Goal: Task Accomplishment & Management: Use online tool/utility

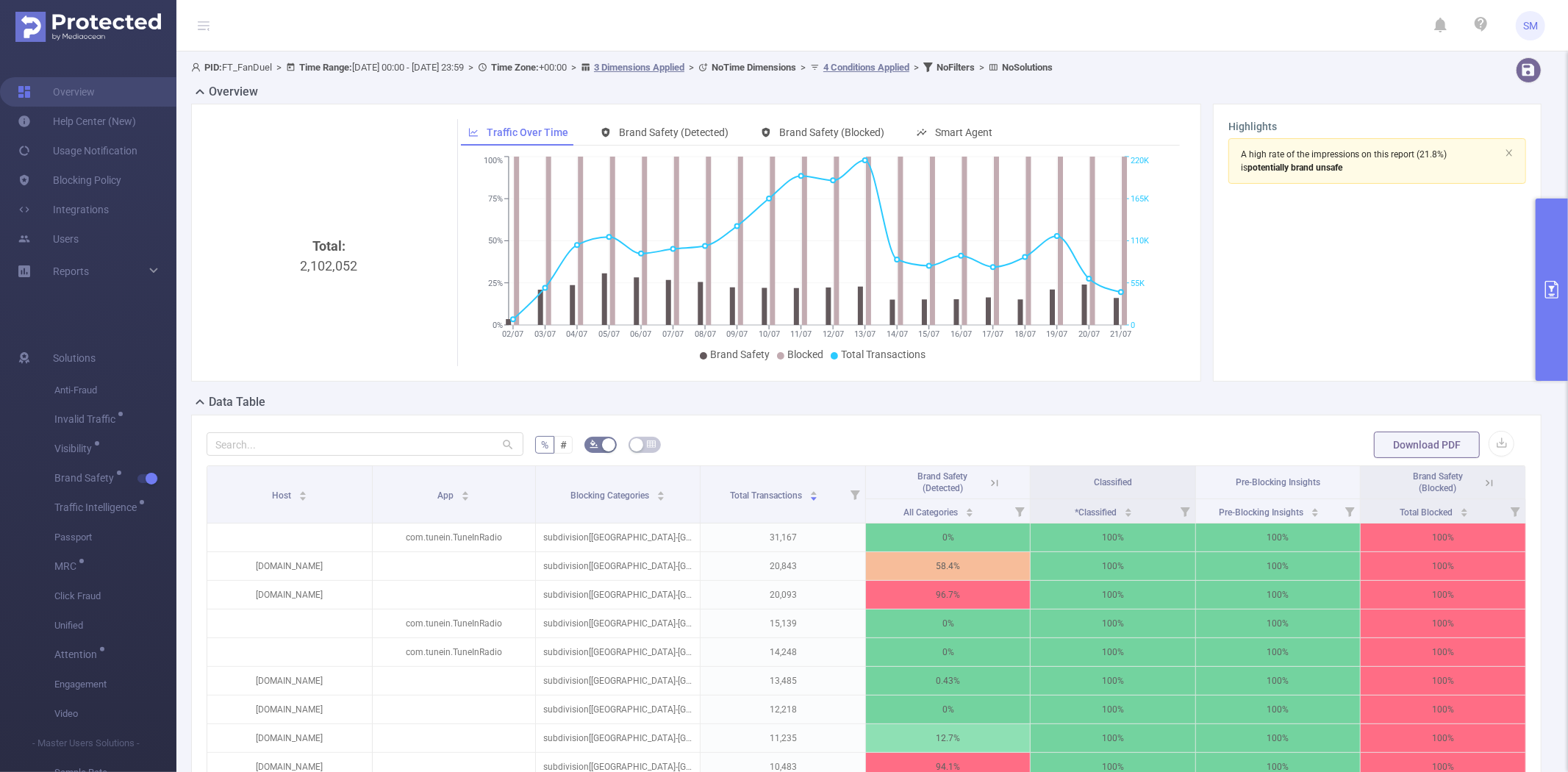
scroll to position [289, 0]
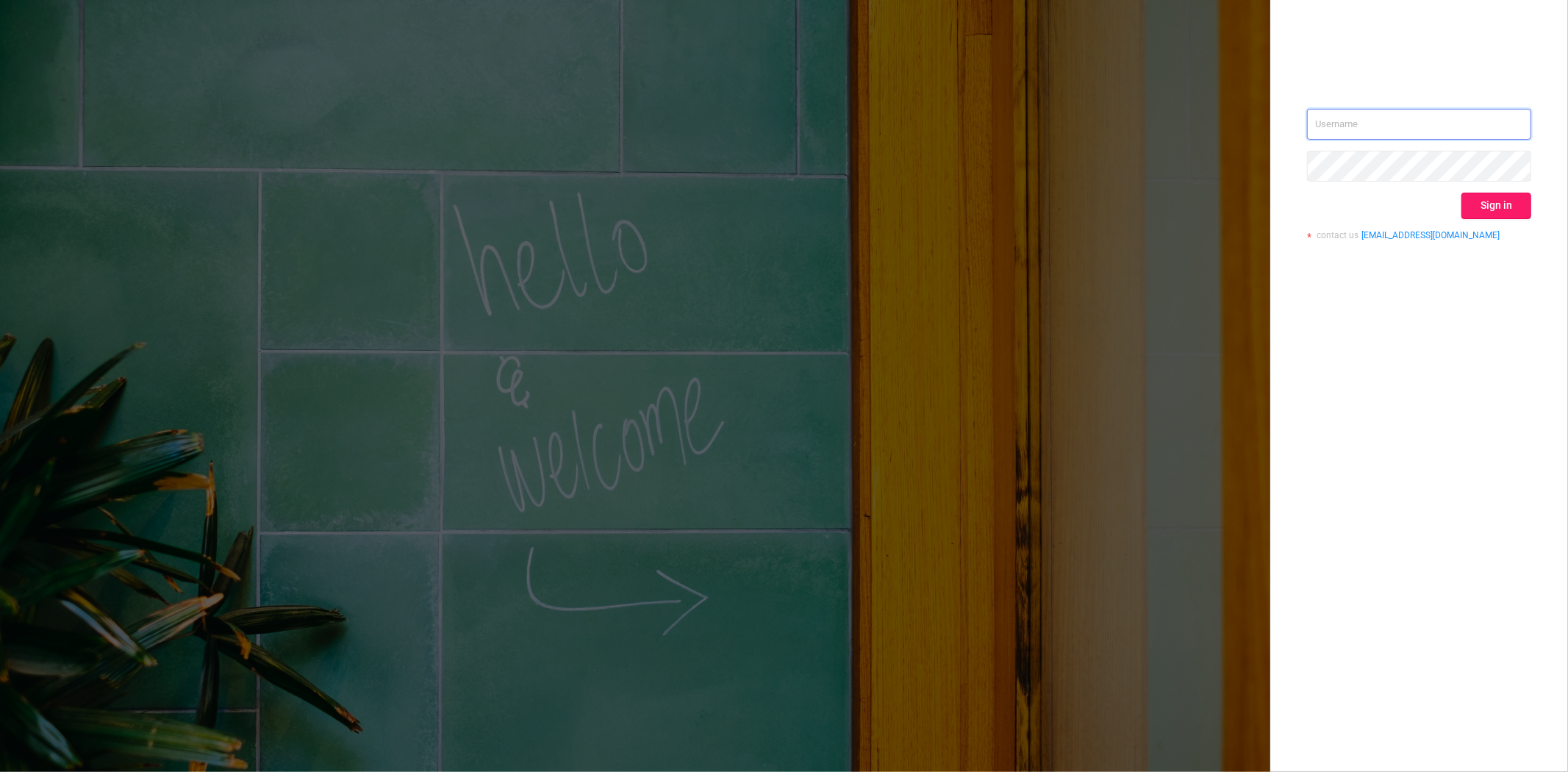
type input "steve@protected.media"
click at [1498, 204] on button "Sign in" at bounding box center [1497, 206] width 70 height 26
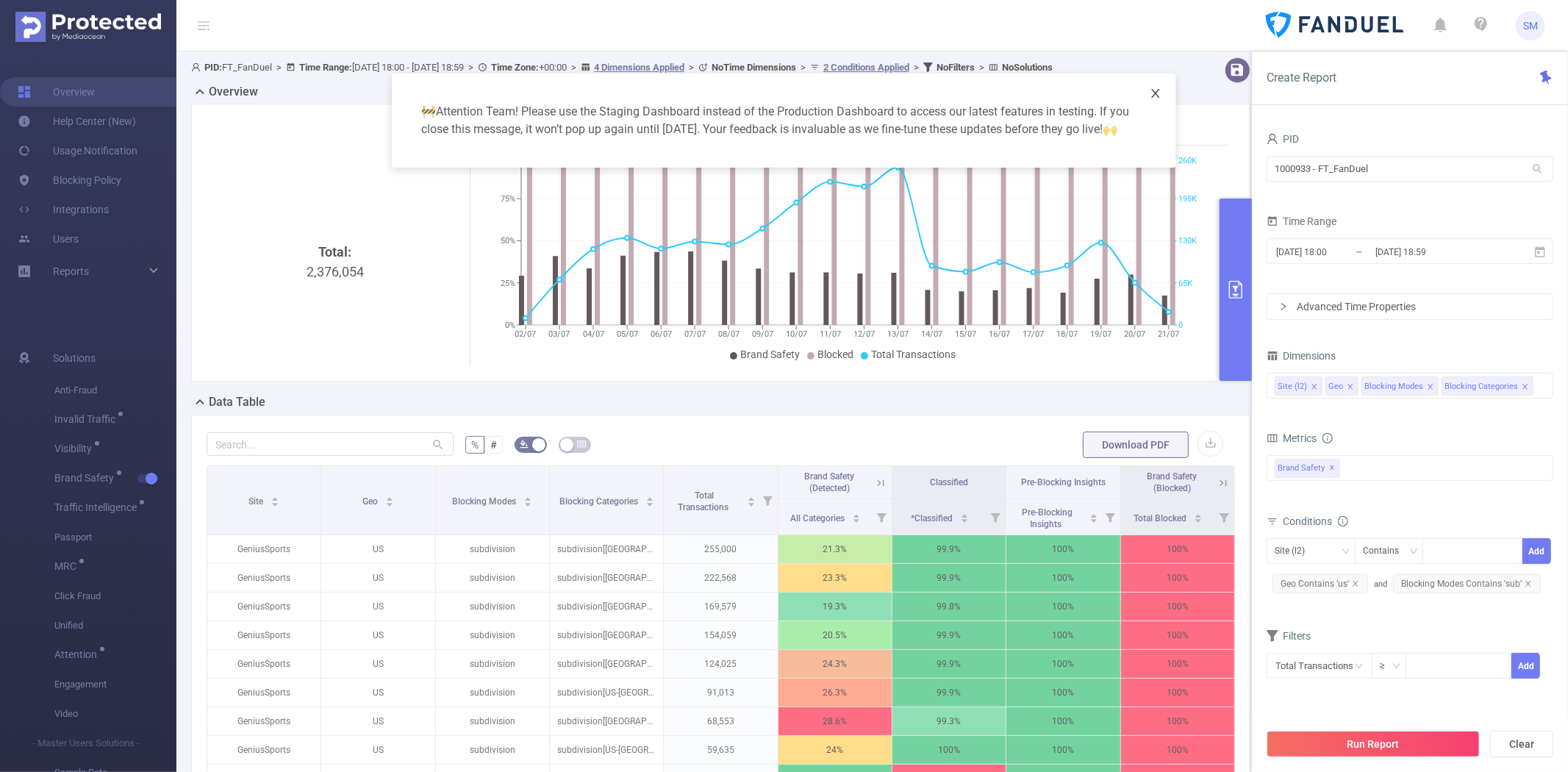
click at [1163, 94] on span "Close" at bounding box center [1156, 94] width 42 height 41
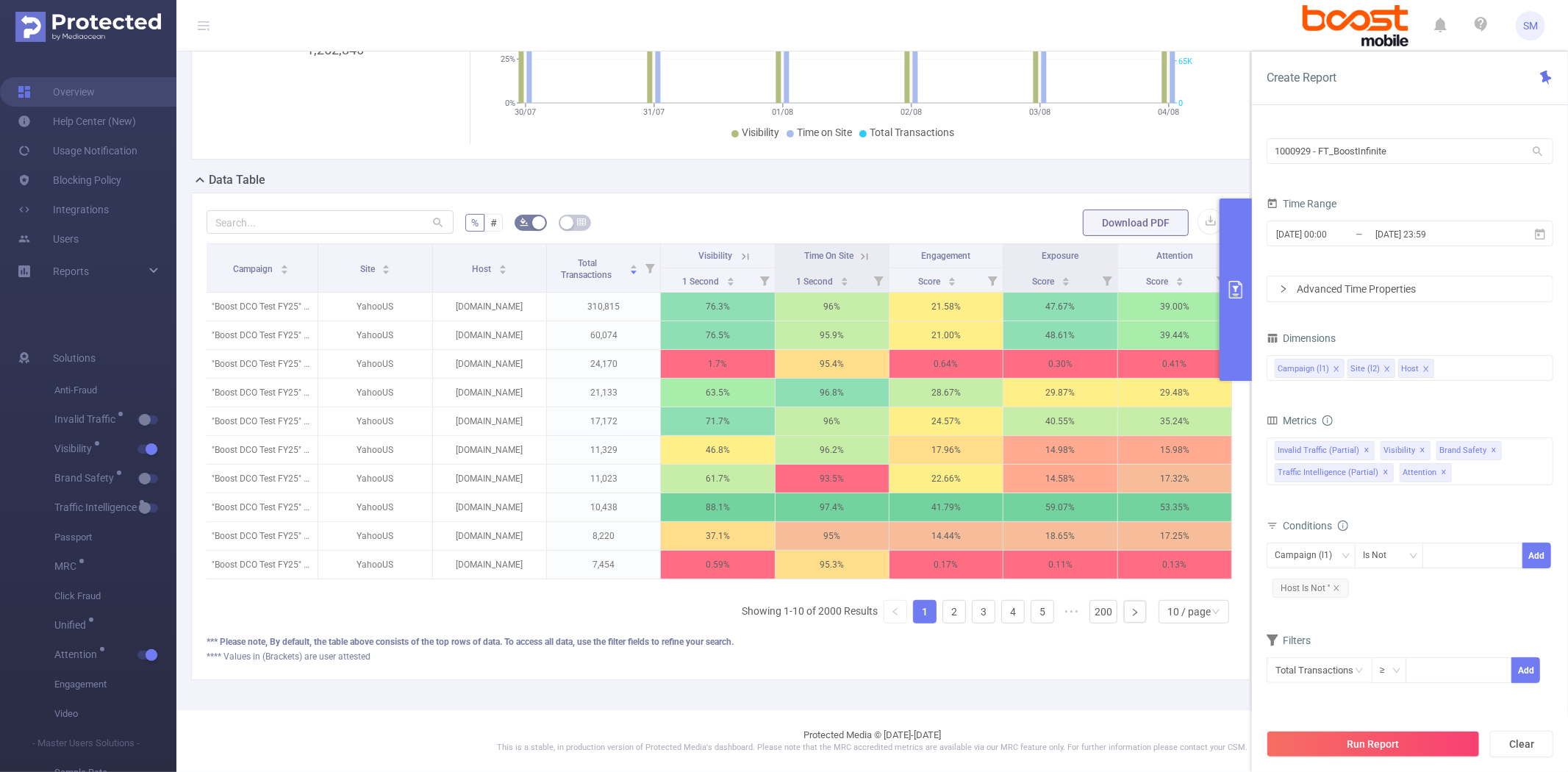
scroll to position [250, 0]
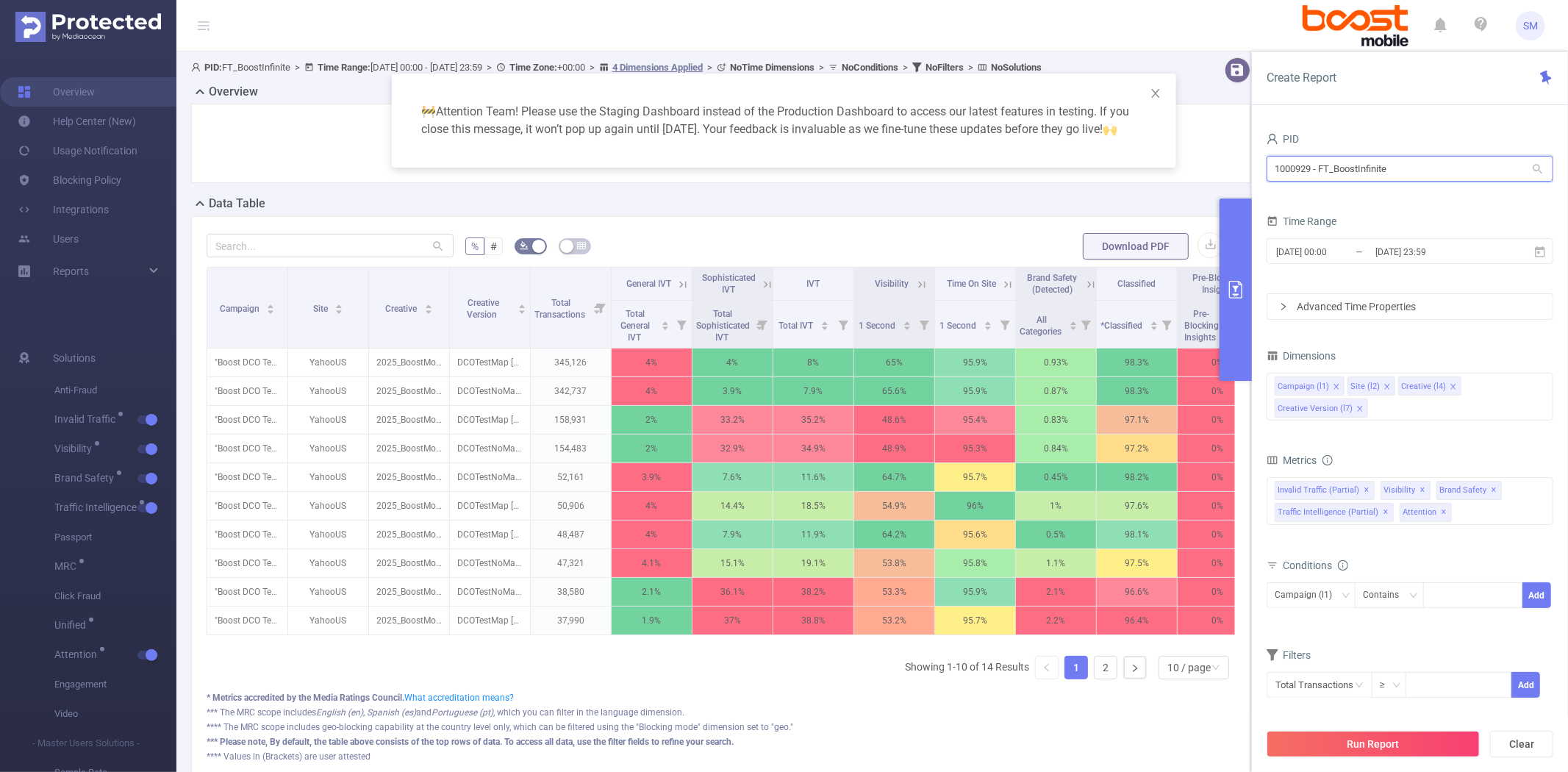
drag, startPoint x: 1409, startPoint y: 168, endPoint x: 1153, endPoint y: 172, distance: 256.0
click at [1153, 172] on body "SM Overview Help Center (New) Usage Notification Blocking Policy Integrations U…" at bounding box center [784, 386] width 1568 height 772
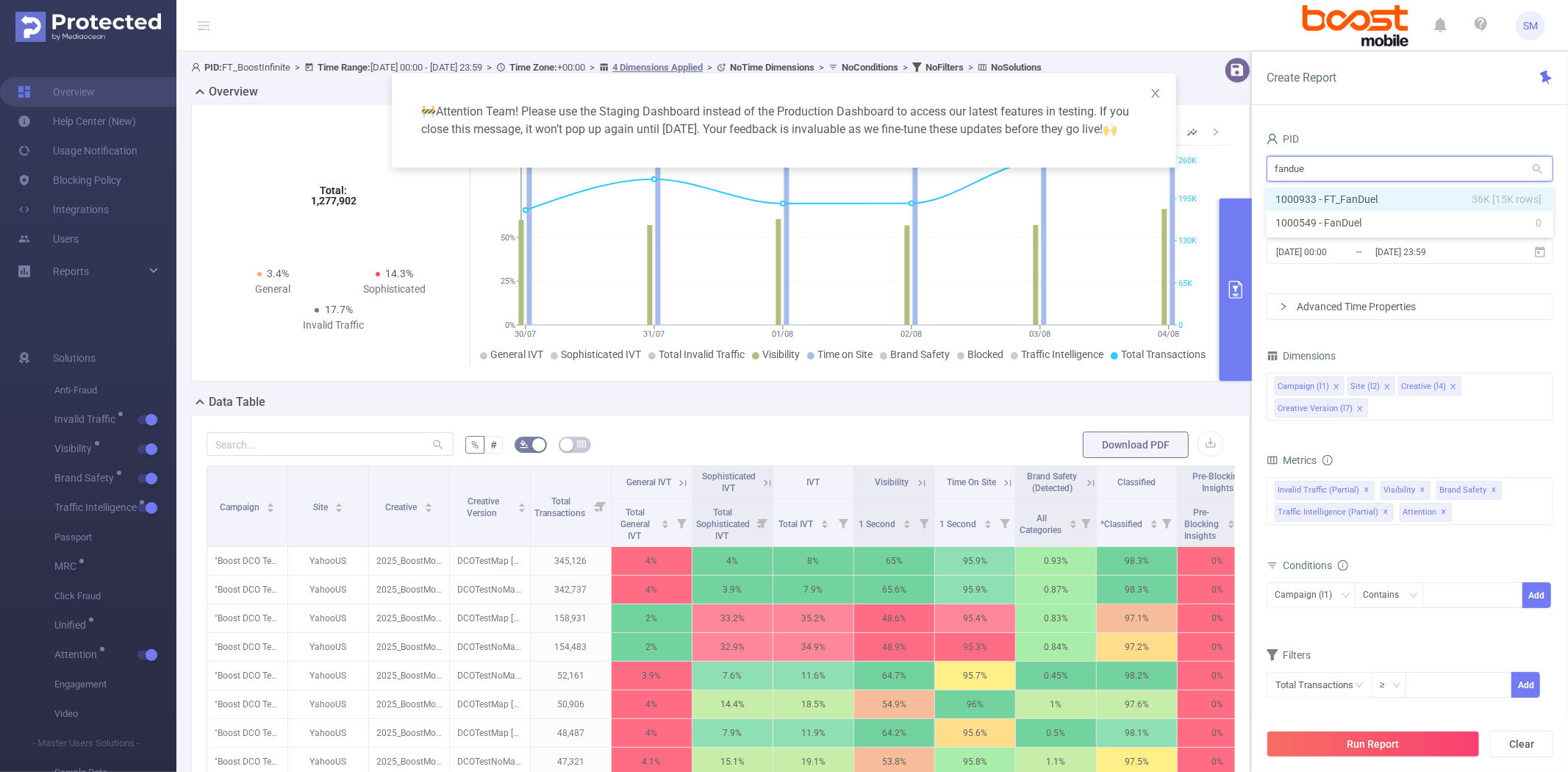
type input "fanduel"
click at [1305, 195] on li "1000933 - FT_FanDuel 36K [15K rows]" at bounding box center [1410, 199] width 287 height 23
click at [1545, 255] on icon at bounding box center [1540, 250] width 11 height 11
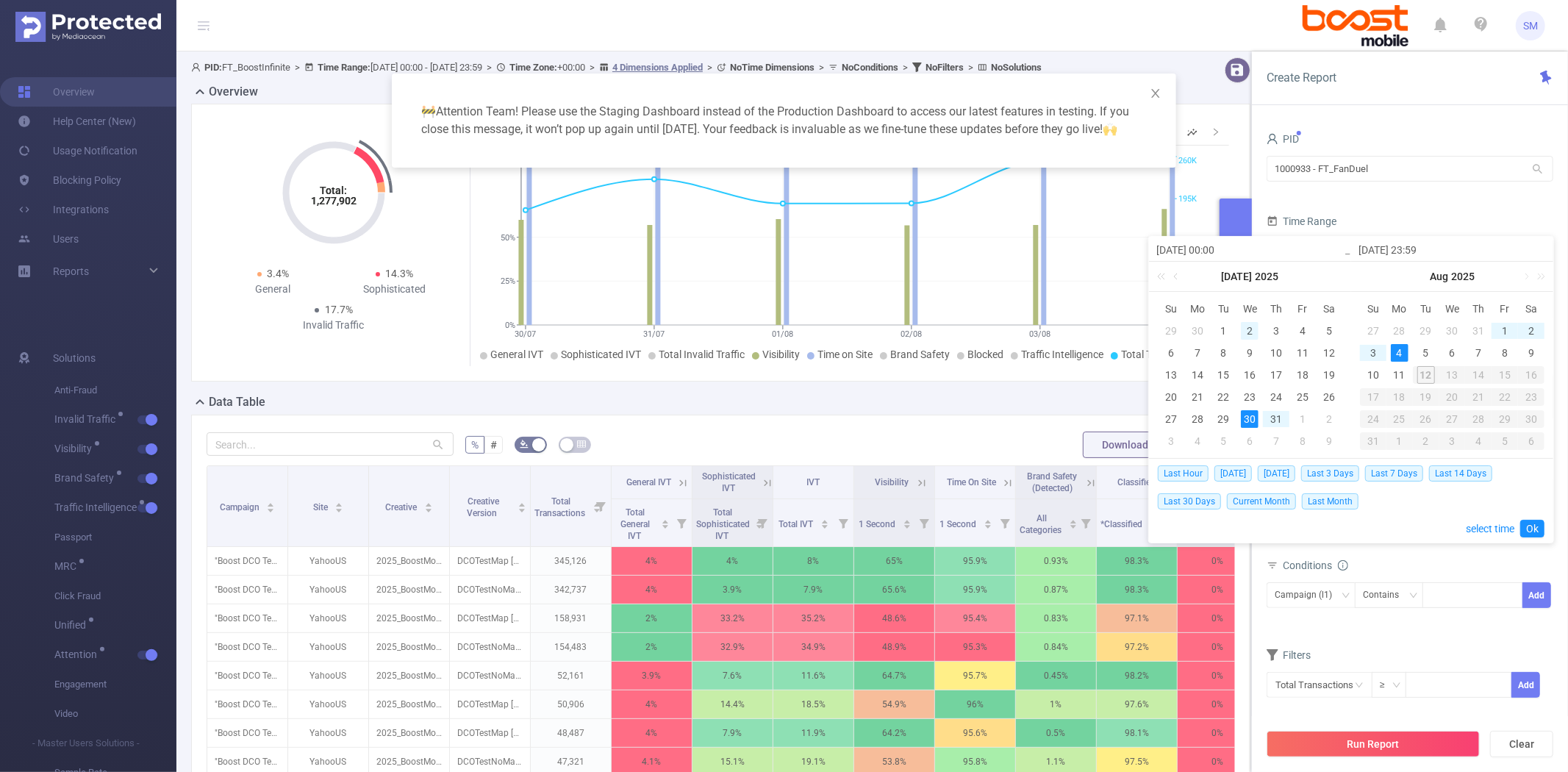
click at [1246, 326] on div "2" at bounding box center [1250, 331] width 17 height 17
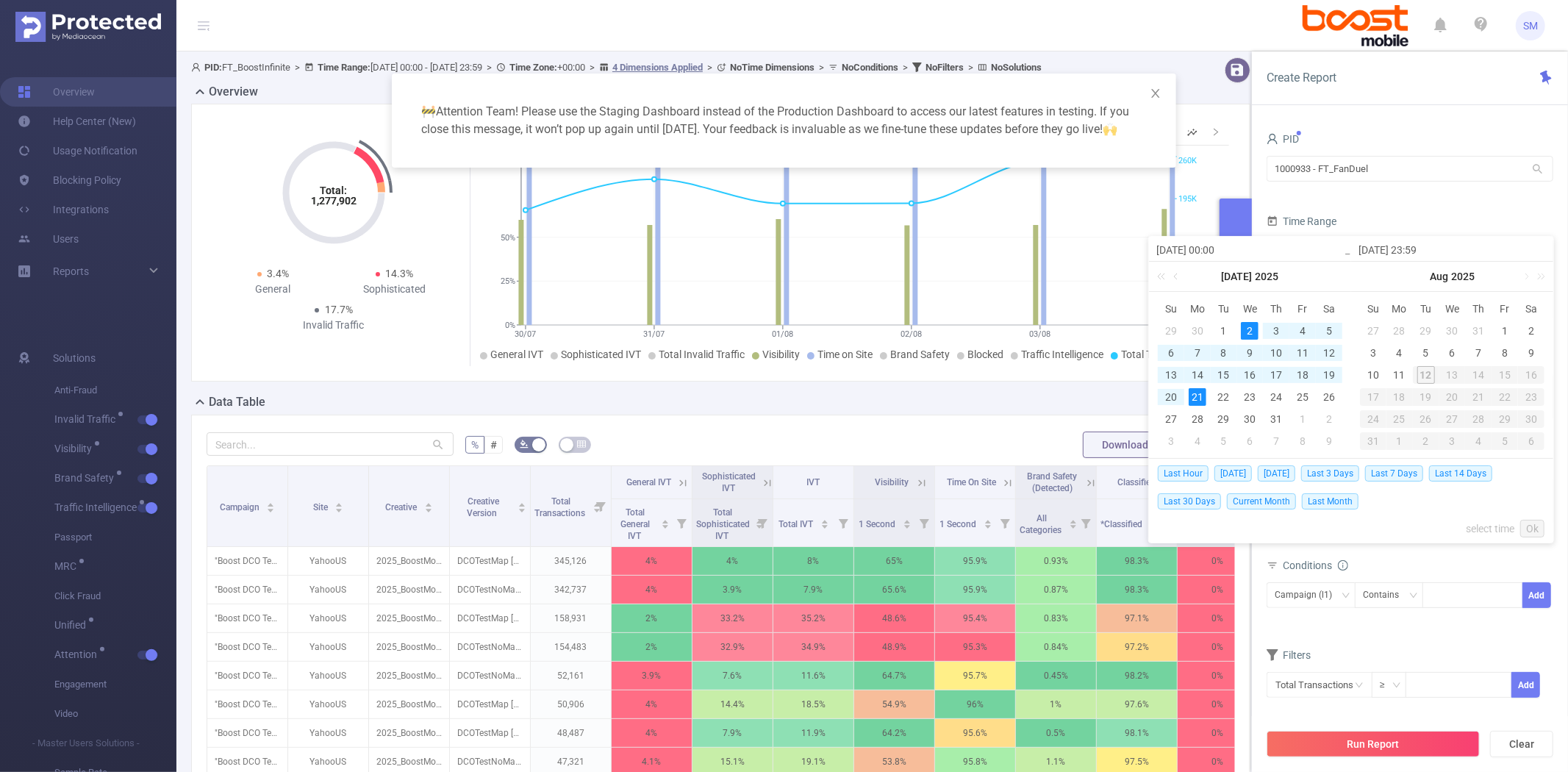
click at [1191, 397] on div "21" at bounding box center [1197, 397] width 17 height 17
type input "[DATE] 00:00"
type input "[DATE] 23:59"
type input "[DATE] 00:00"
type input "[DATE] 23:59"
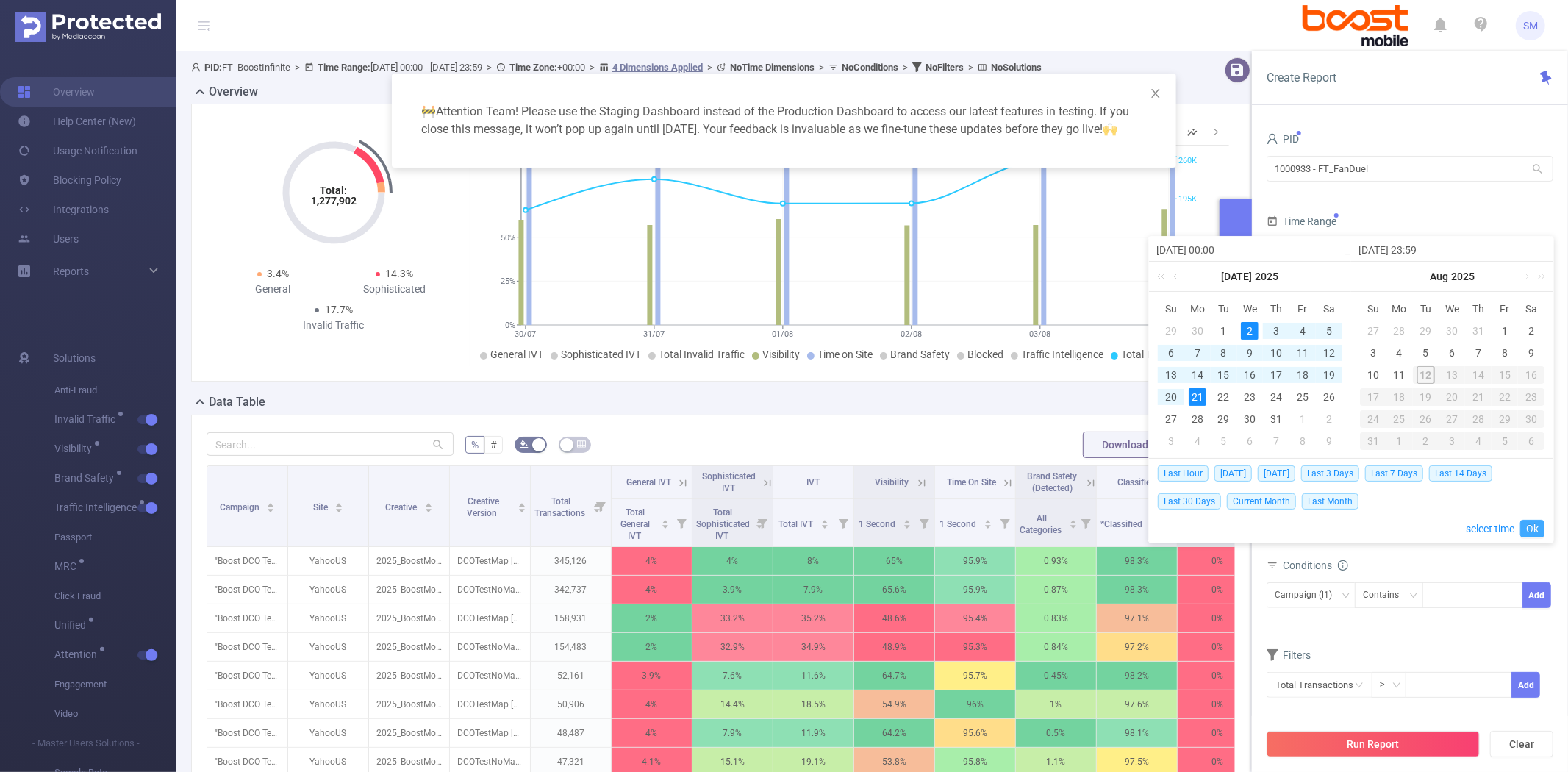
click at [1527, 524] on link "Ok" at bounding box center [1532, 528] width 24 height 17
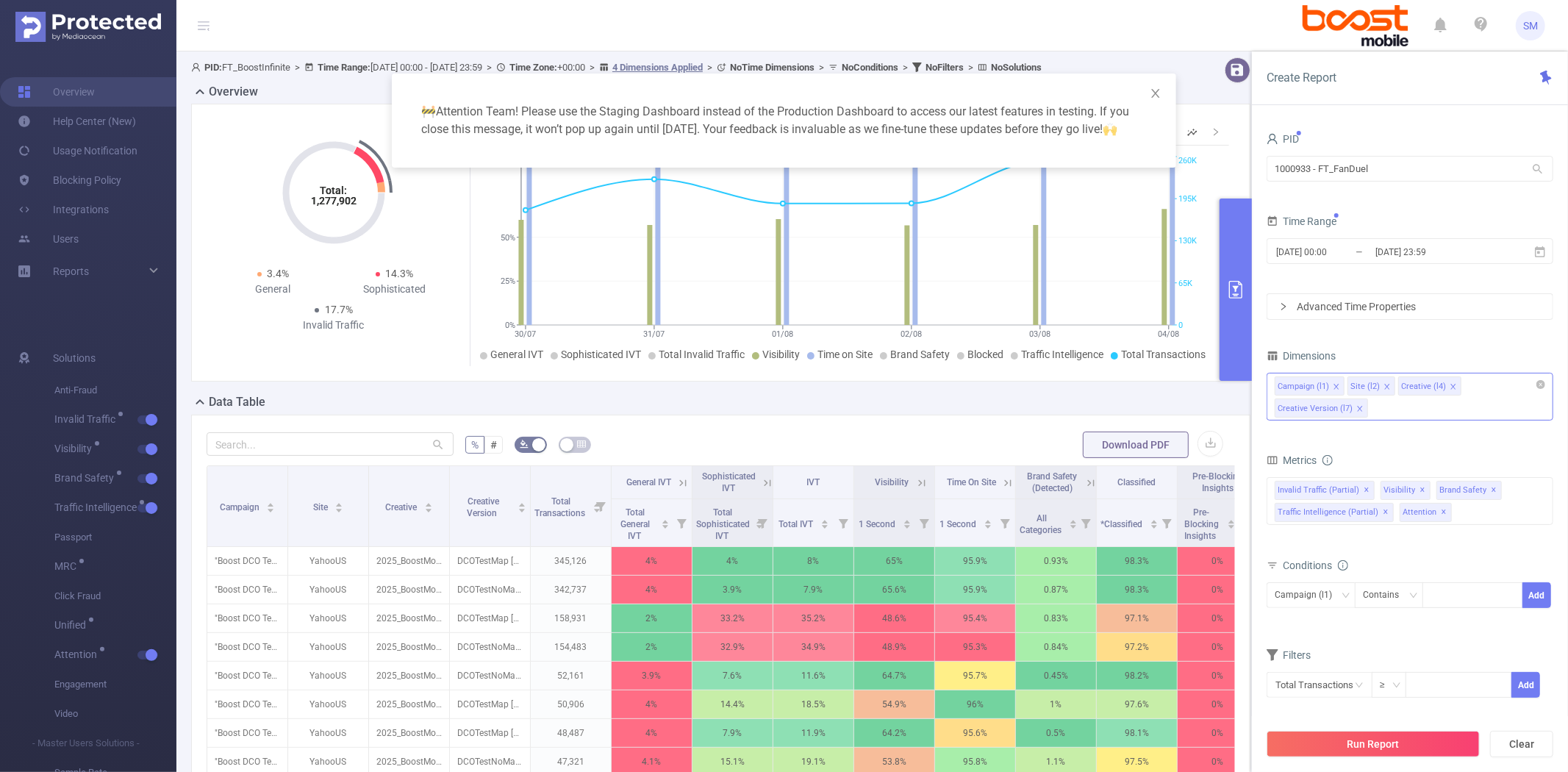
click at [1392, 409] on div "Campaign (l1) Site (l2) Creative (l4) Creative Version (l7)" at bounding box center [1410, 397] width 287 height 48
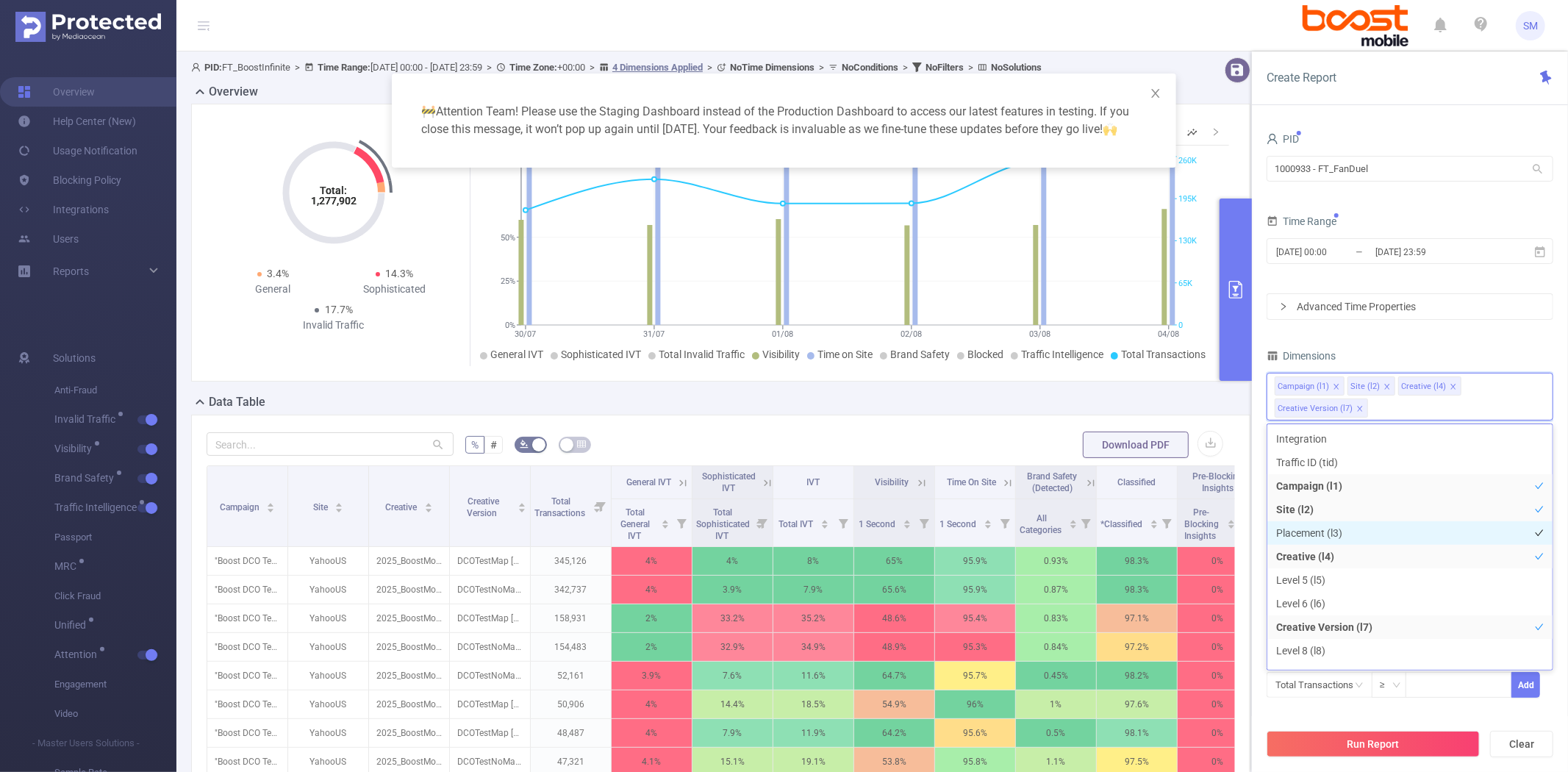
click at [1374, 526] on li "Placement (l3)" at bounding box center [1410, 533] width 285 height 23
click at [1377, 739] on button "Run Report" at bounding box center [1373, 743] width 213 height 26
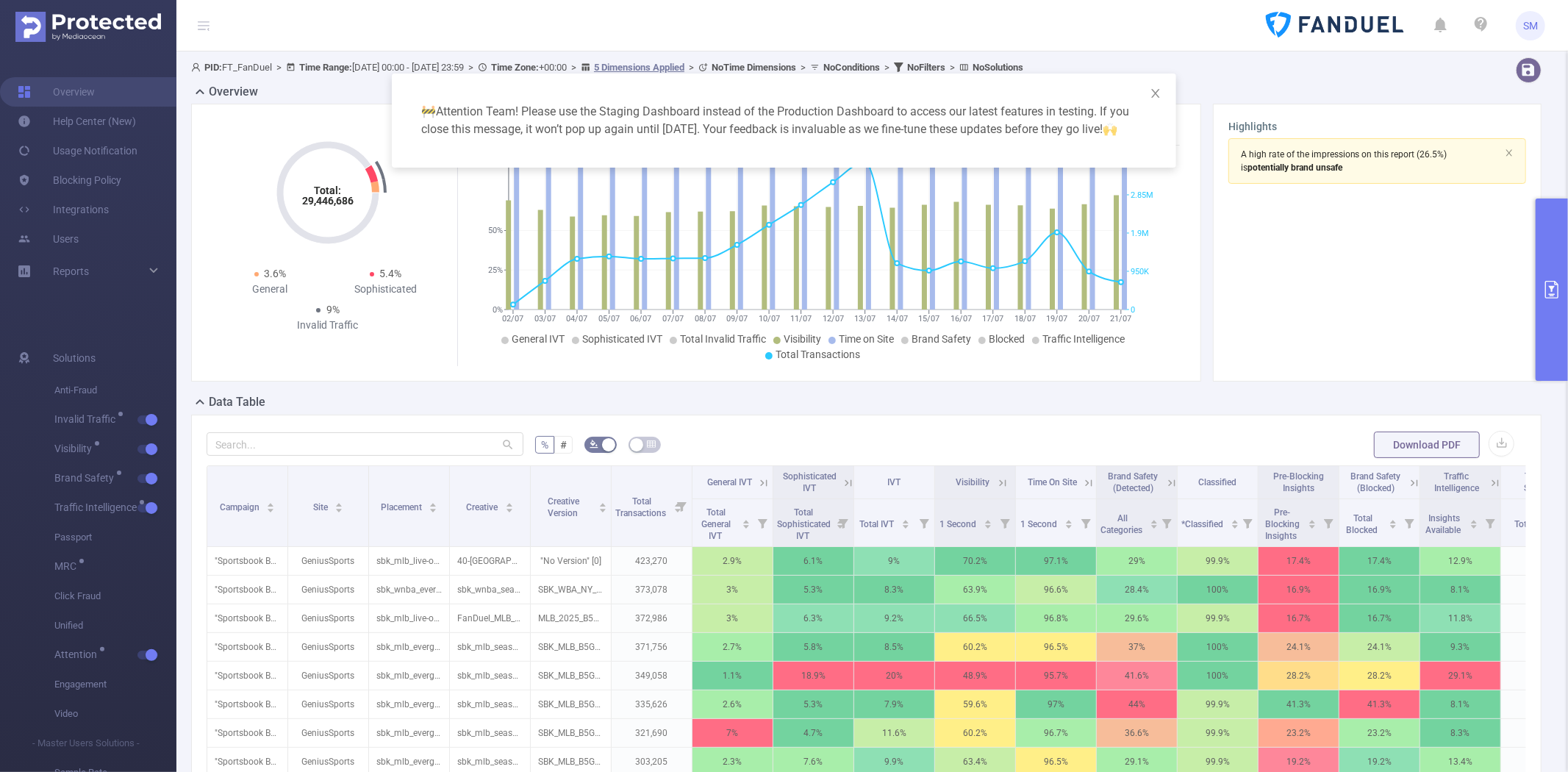
click at [333, 442] on div "🚧 Attention Team! Please use the Staging Dashboard instead of the Production Da…" at bounding box center [784, 386] width 1568 height 772
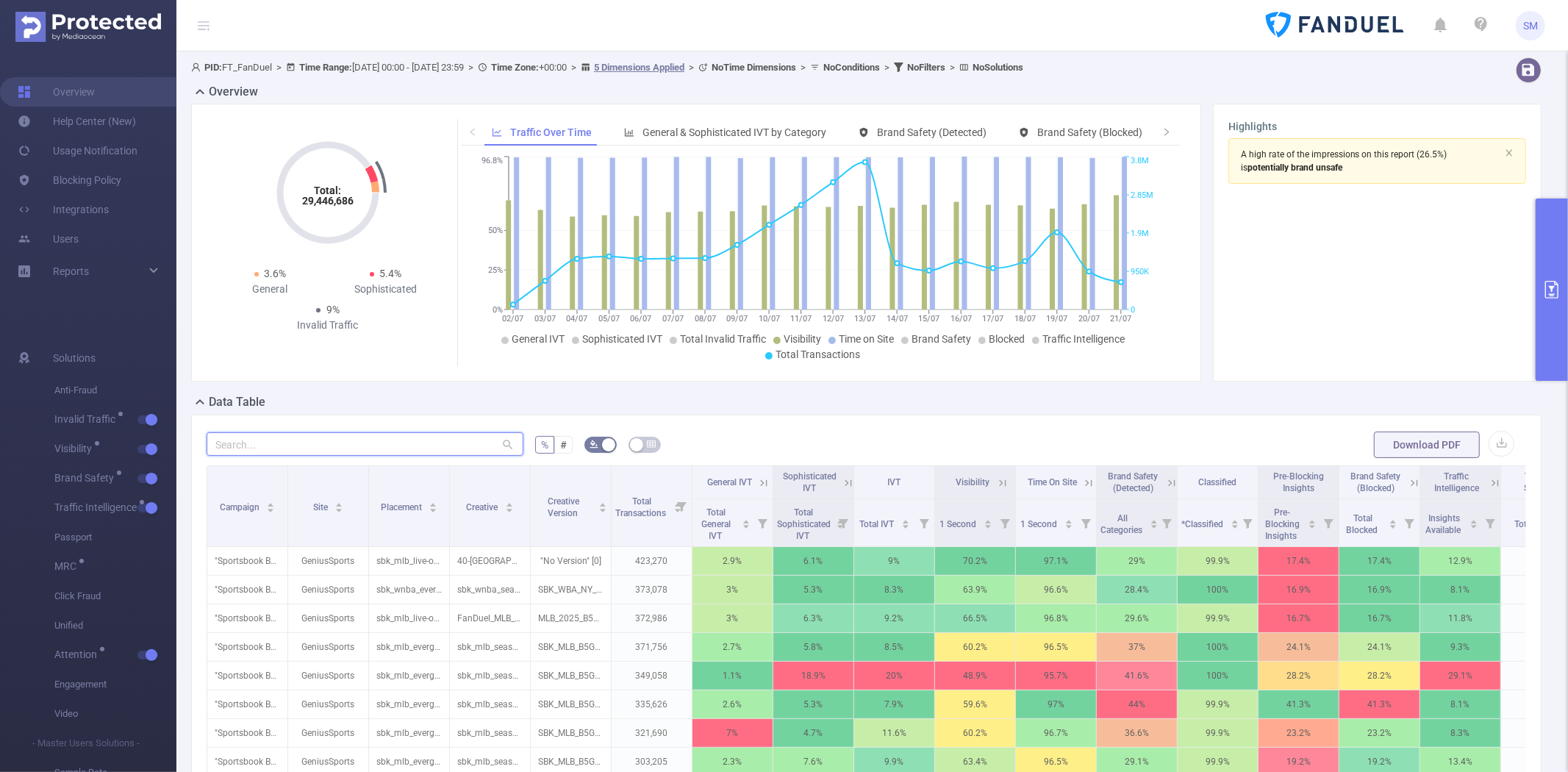
click at [307, 446] on input "text" at bounding box center [365, 444] width 317 height 23
paste input "fanduel_us-ny_sb_acq_pro_standard_sizes_300x250_aznew (11088518)"
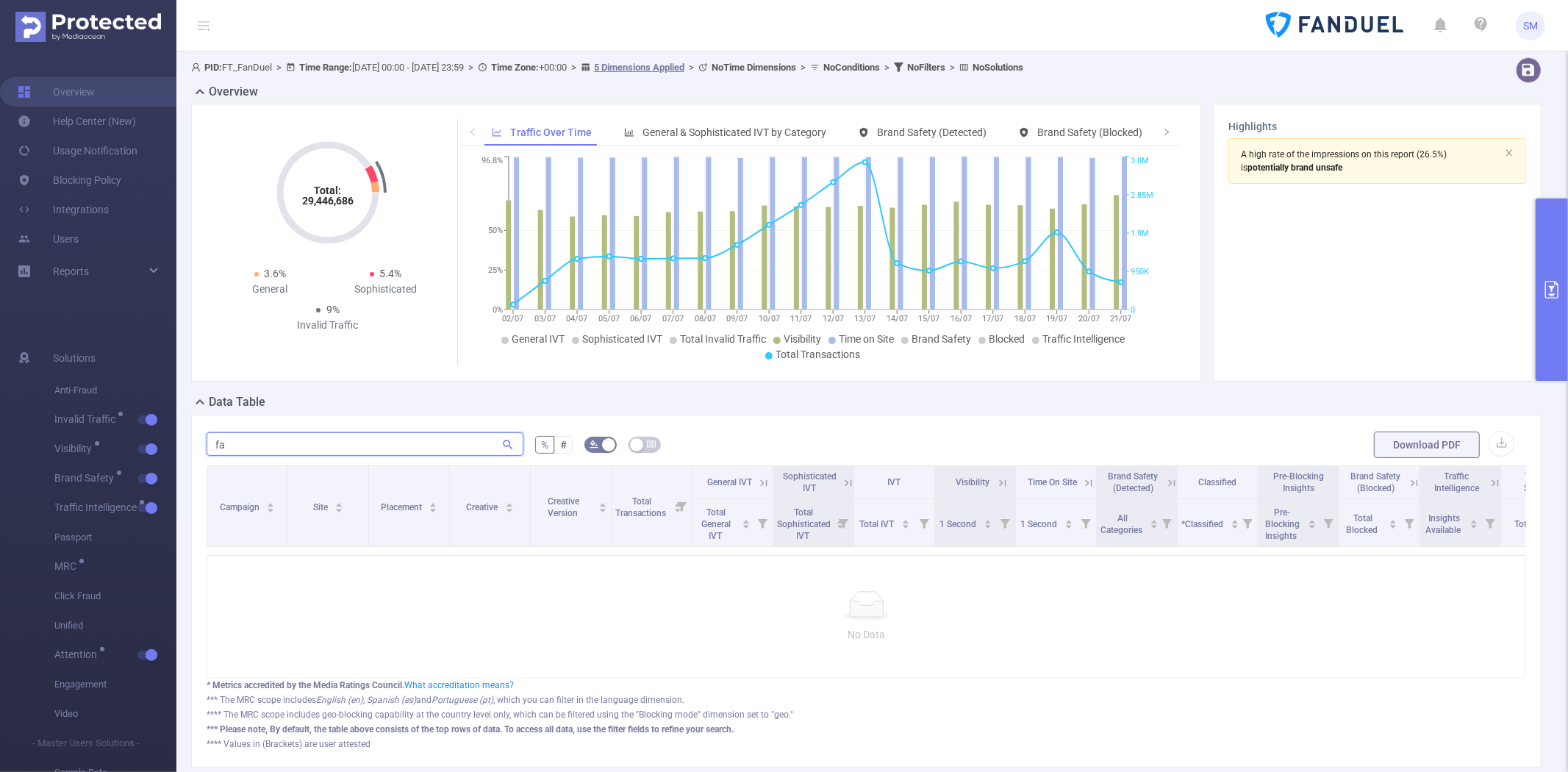
type input "f"
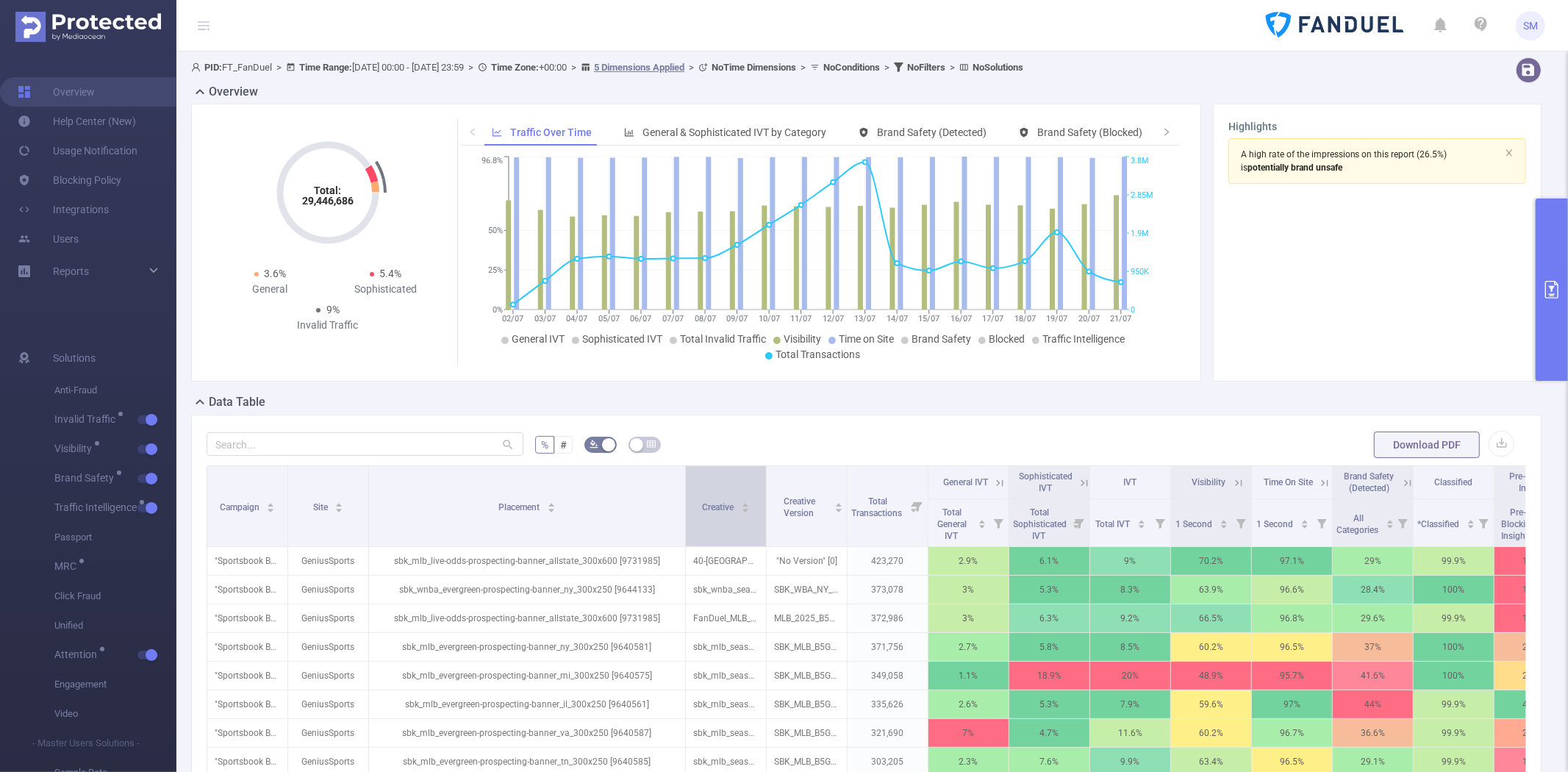
drag, startPoint x: 446, startPoint y: 482, endPoint x: 683, endPoint y: 480, distance: 237.0
click at [683, 480] on span at bounding box center [686, 506] width 8 height 80
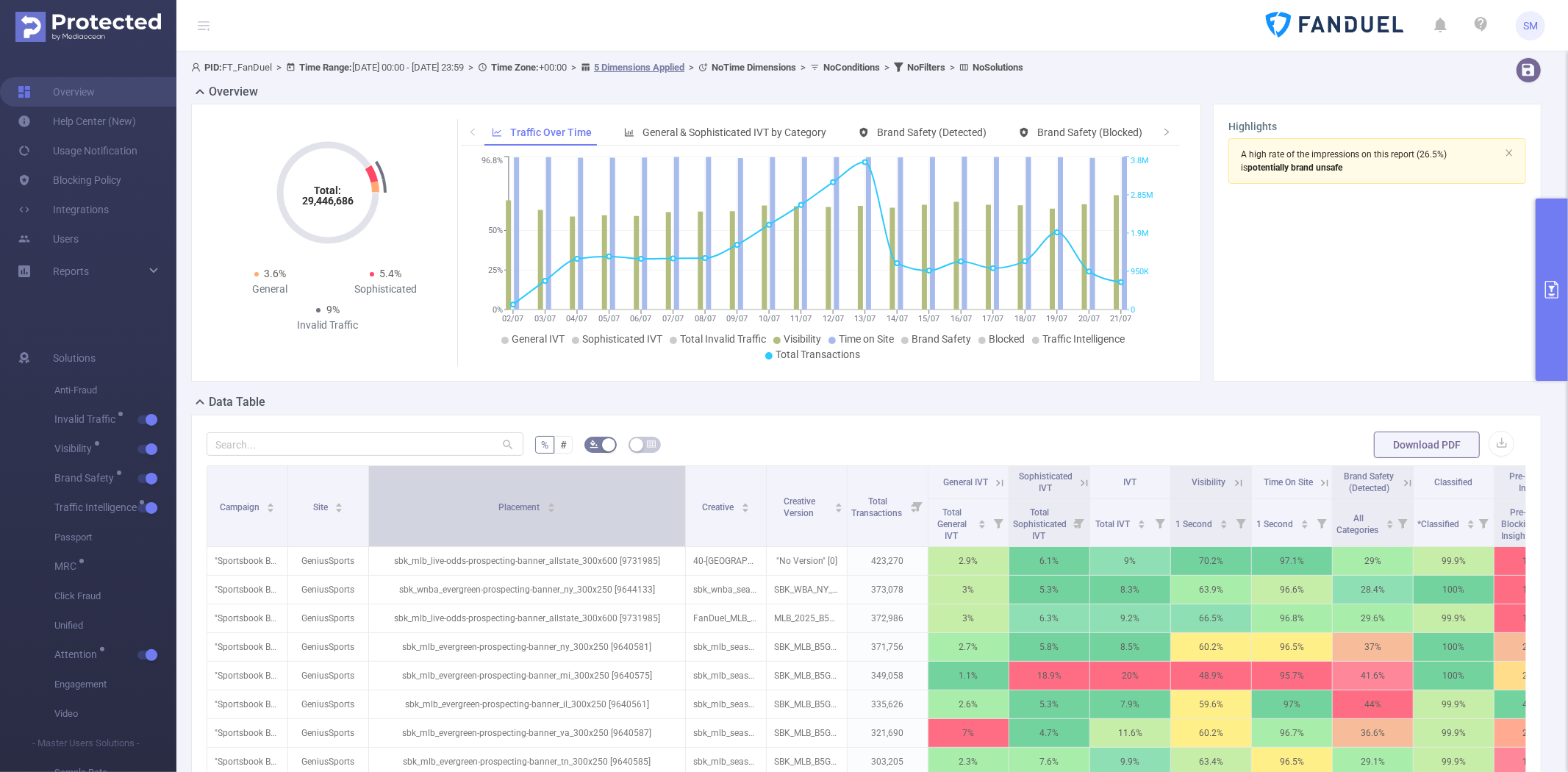
click at [498, 500] on div "Placement" at bounding box center [526, 505] width 57 height 14
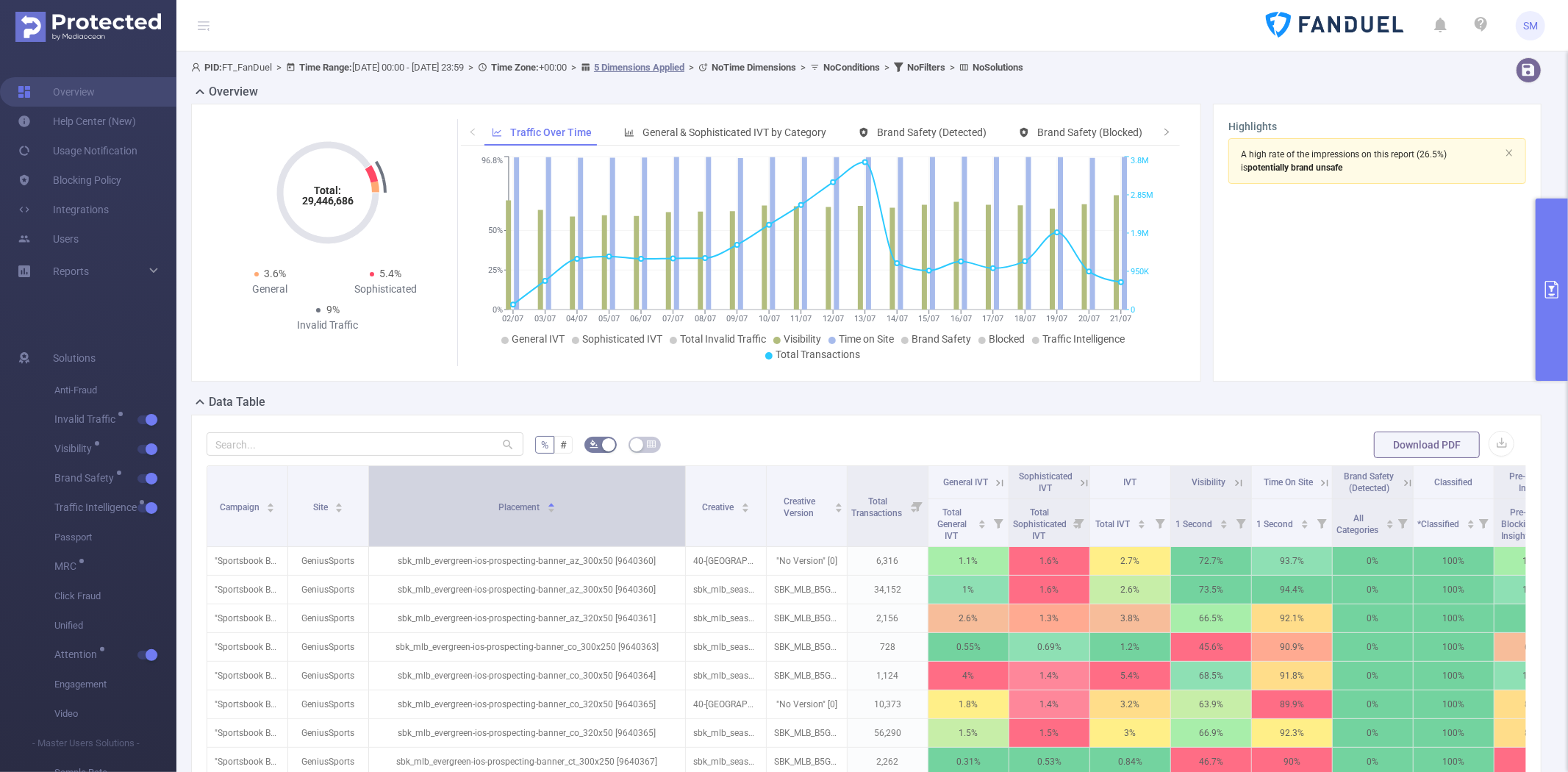
click at [498, 500] on div "Placement" at bounding box center [526, 505] width 57 height 14
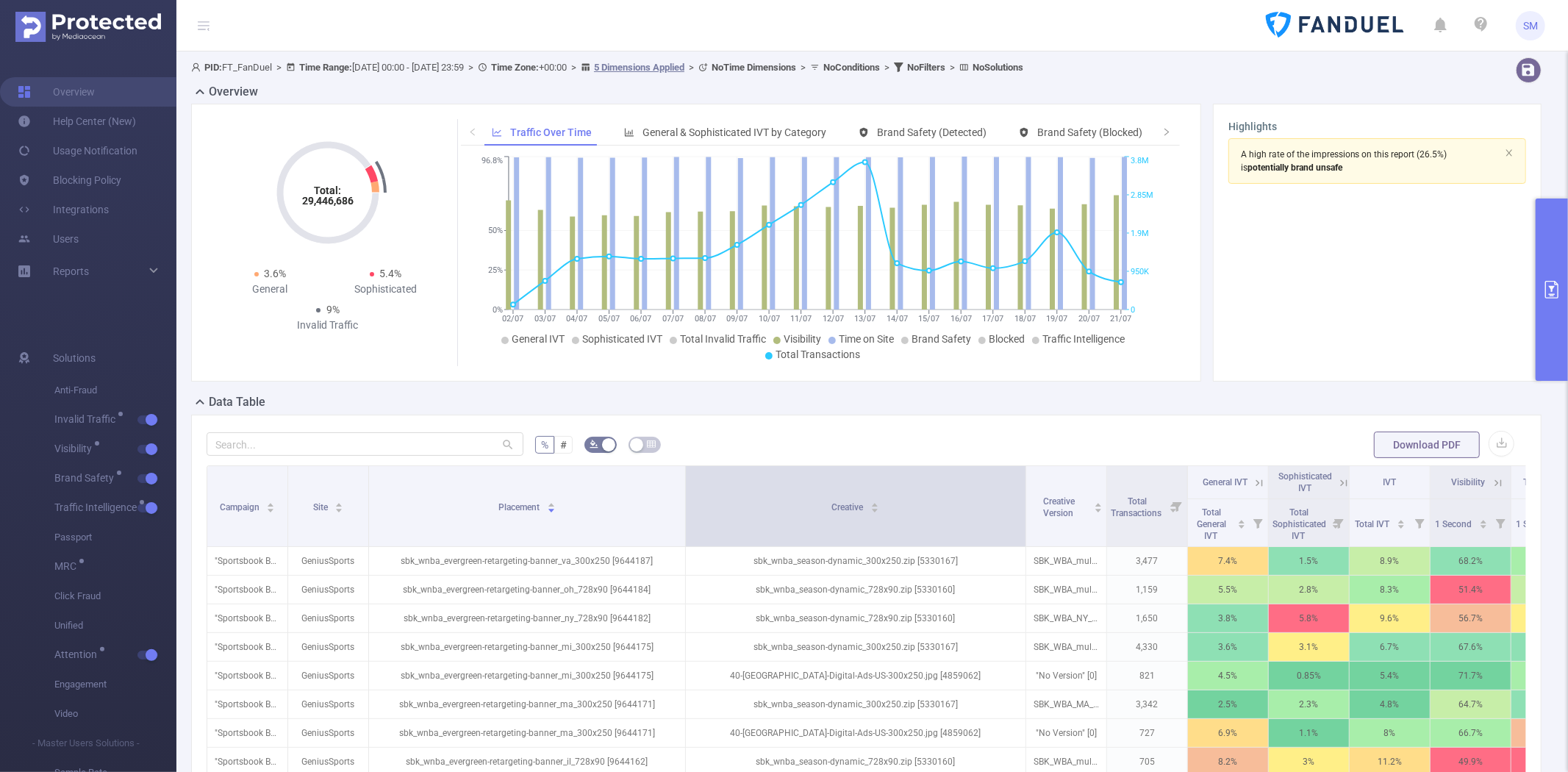
drag, startPoint x: 765, startPoint y: 481, endPoint x: 1024, endPoint y: 480, distance: 259.0
click at [1024, 480] on span at bounding box center [1026, 506] width 8 height 80
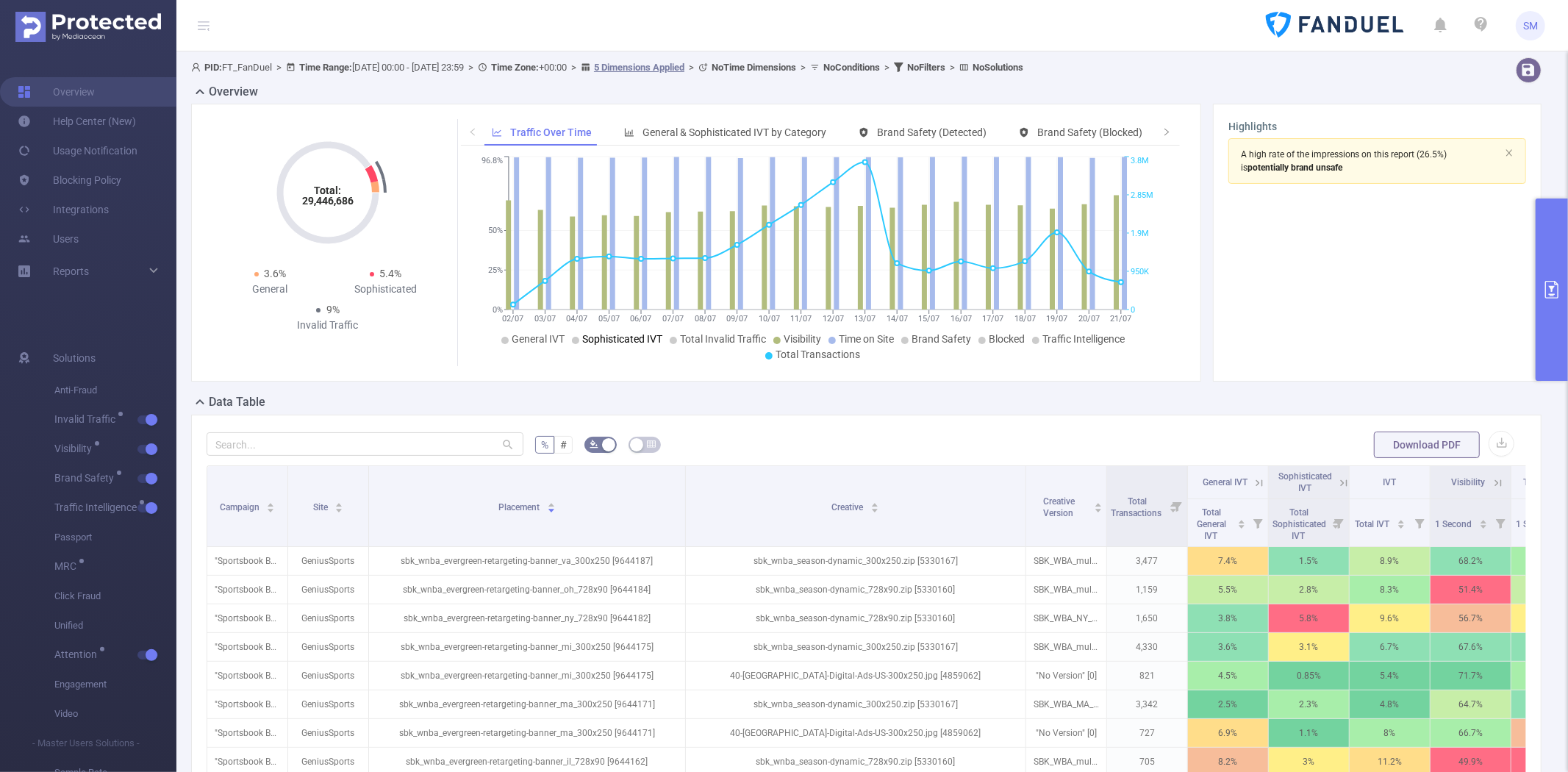
click at [1174, 433] on form "% # Download PDF" at bounding box center [866, 445] width 1320 height 29
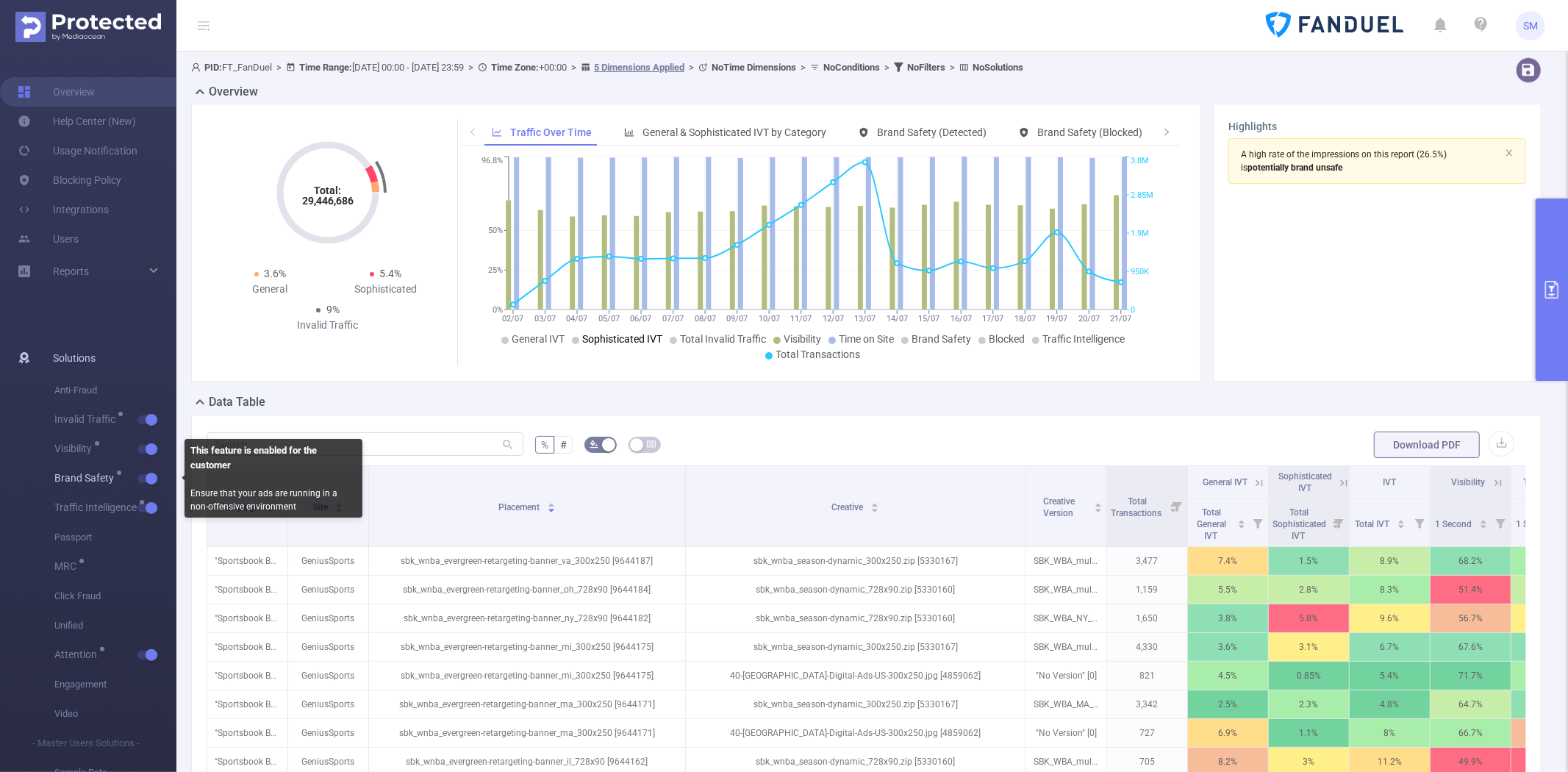
click at [144, 478] on span "button" at bounding box center [150, 479] width 19 height 8
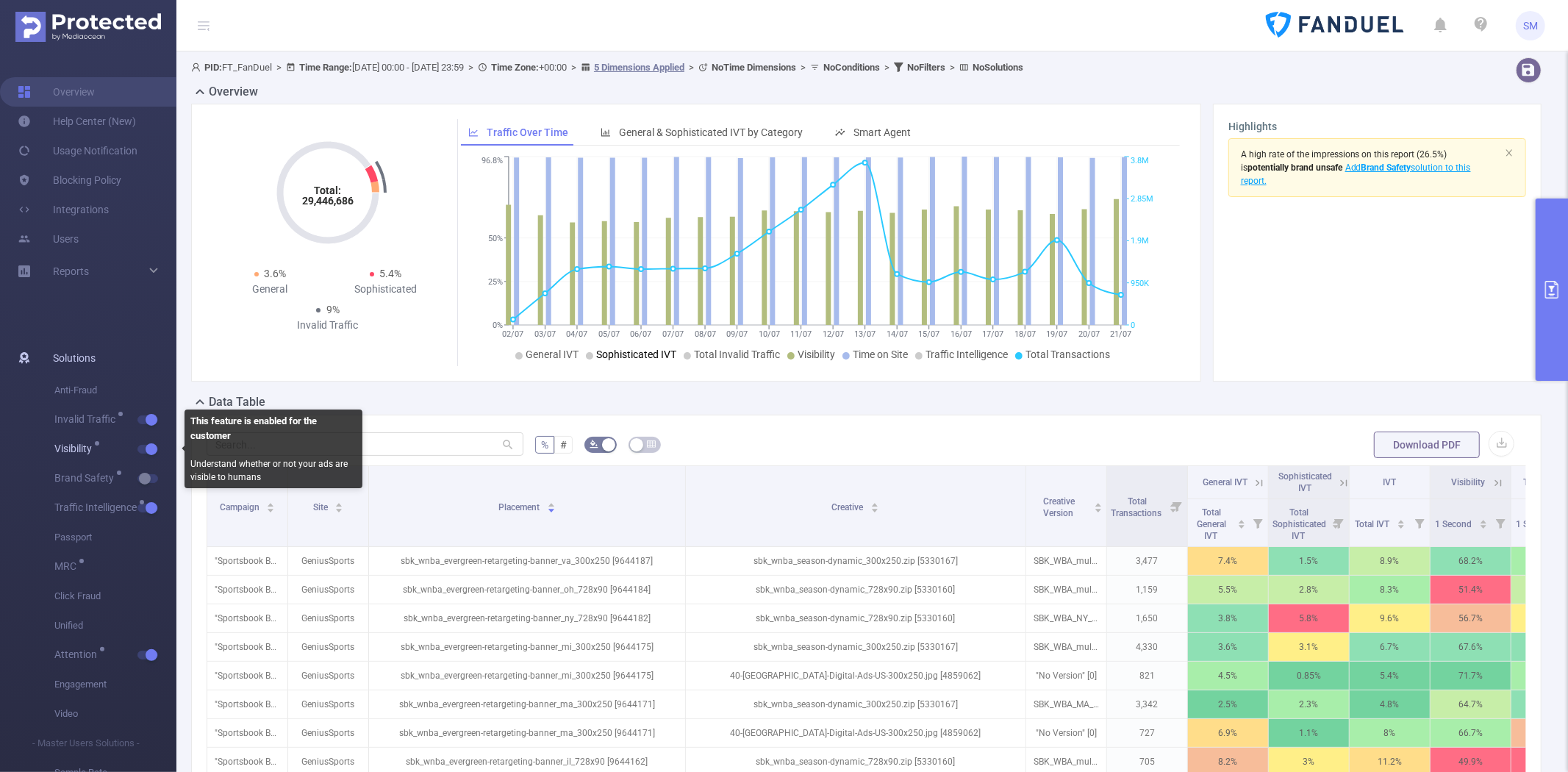
click at [146, 437] on span "Visibility" at bounding box center [115, 449] width 122 height 29
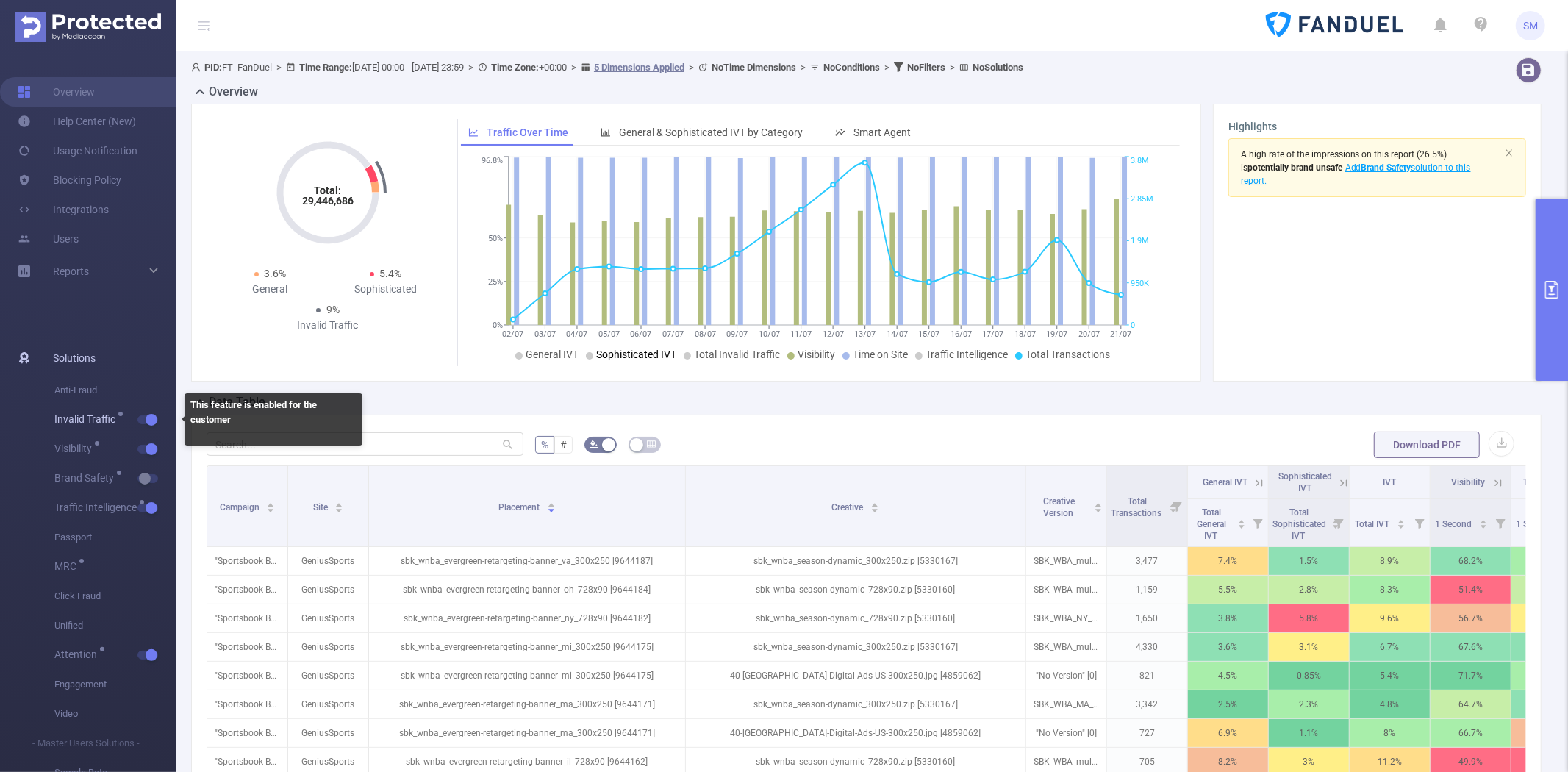
click at [144, 423] on span "button" at bounding box center [150, 420] width 19 height 8
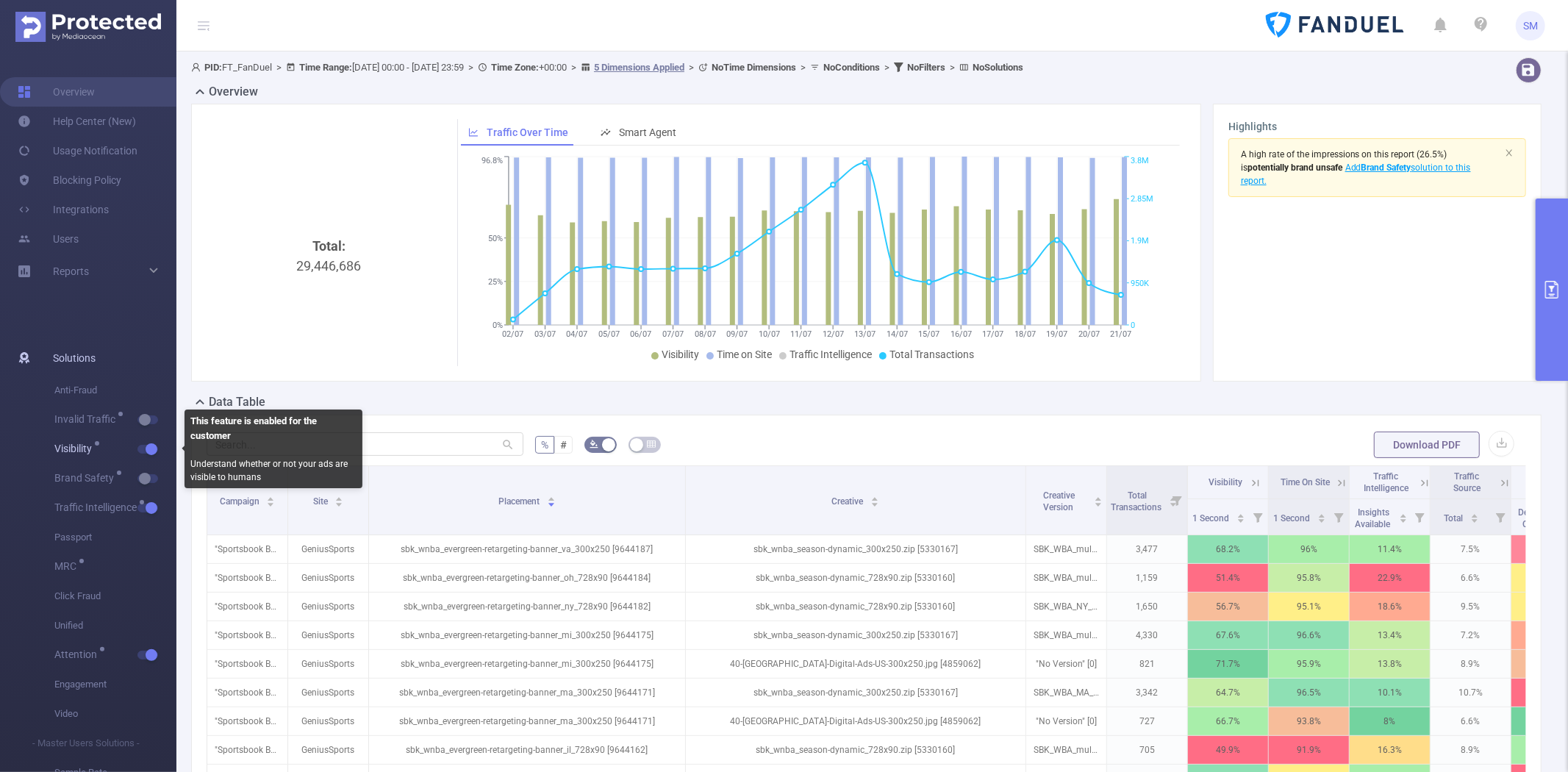
click at [148, 454] on button "button" at bounding box center [147, 449] width 20 height 9
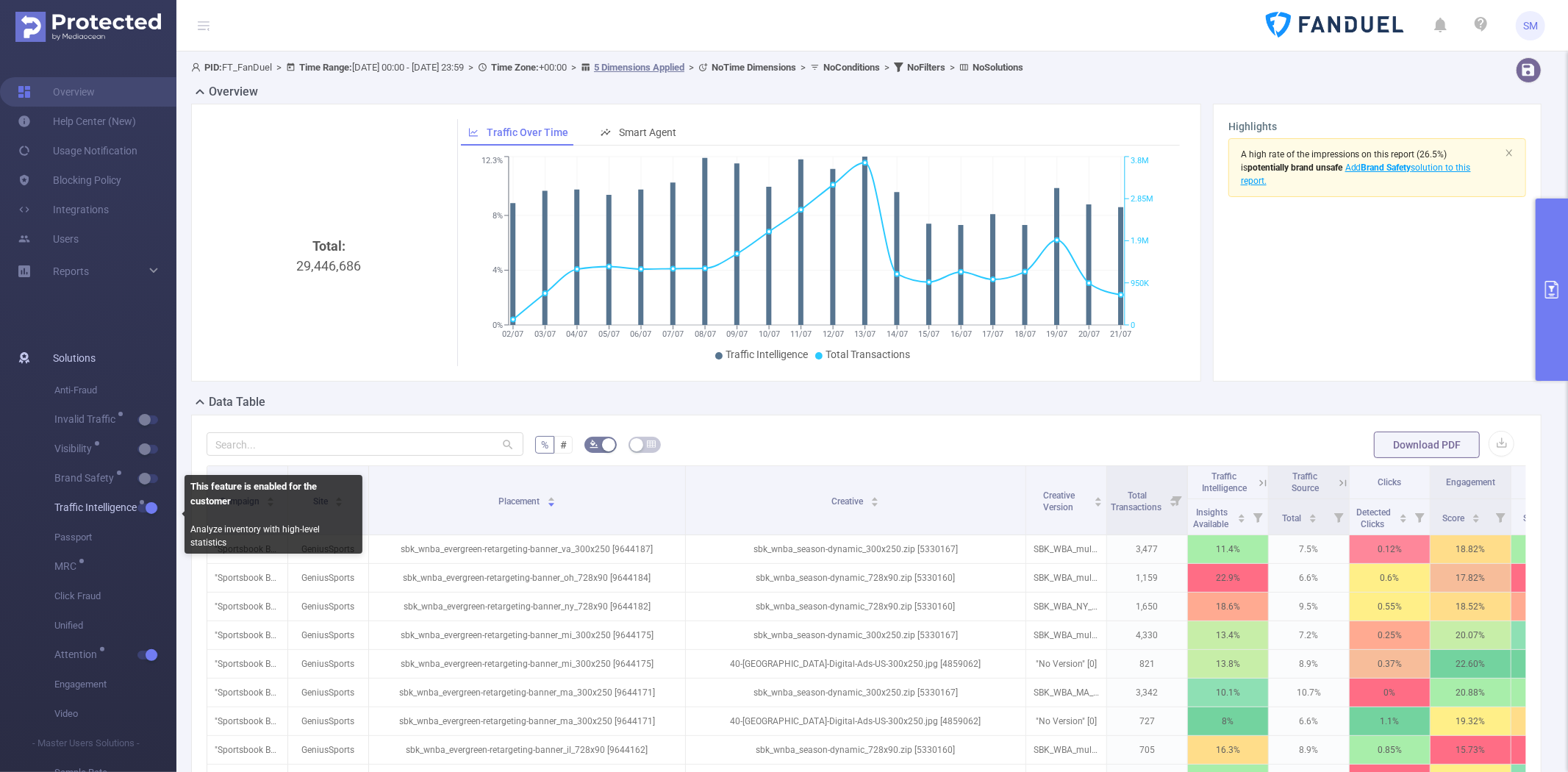
click at [148, 504] on button "button" at bounding box center [147, 508] width 20 height 9
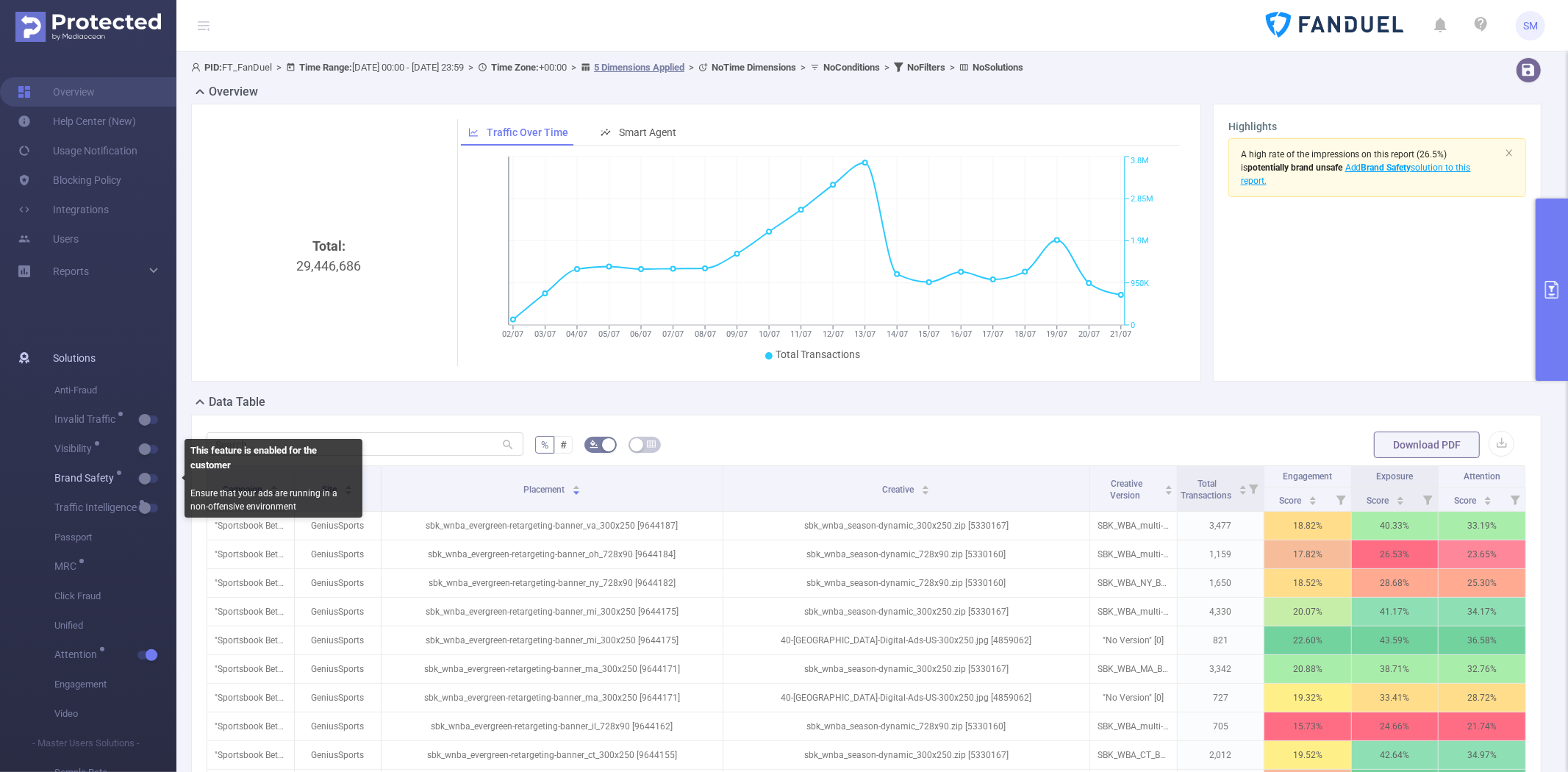
click at [145, 474] on button "button" at bounding box center [147, 478] width 20 height 9
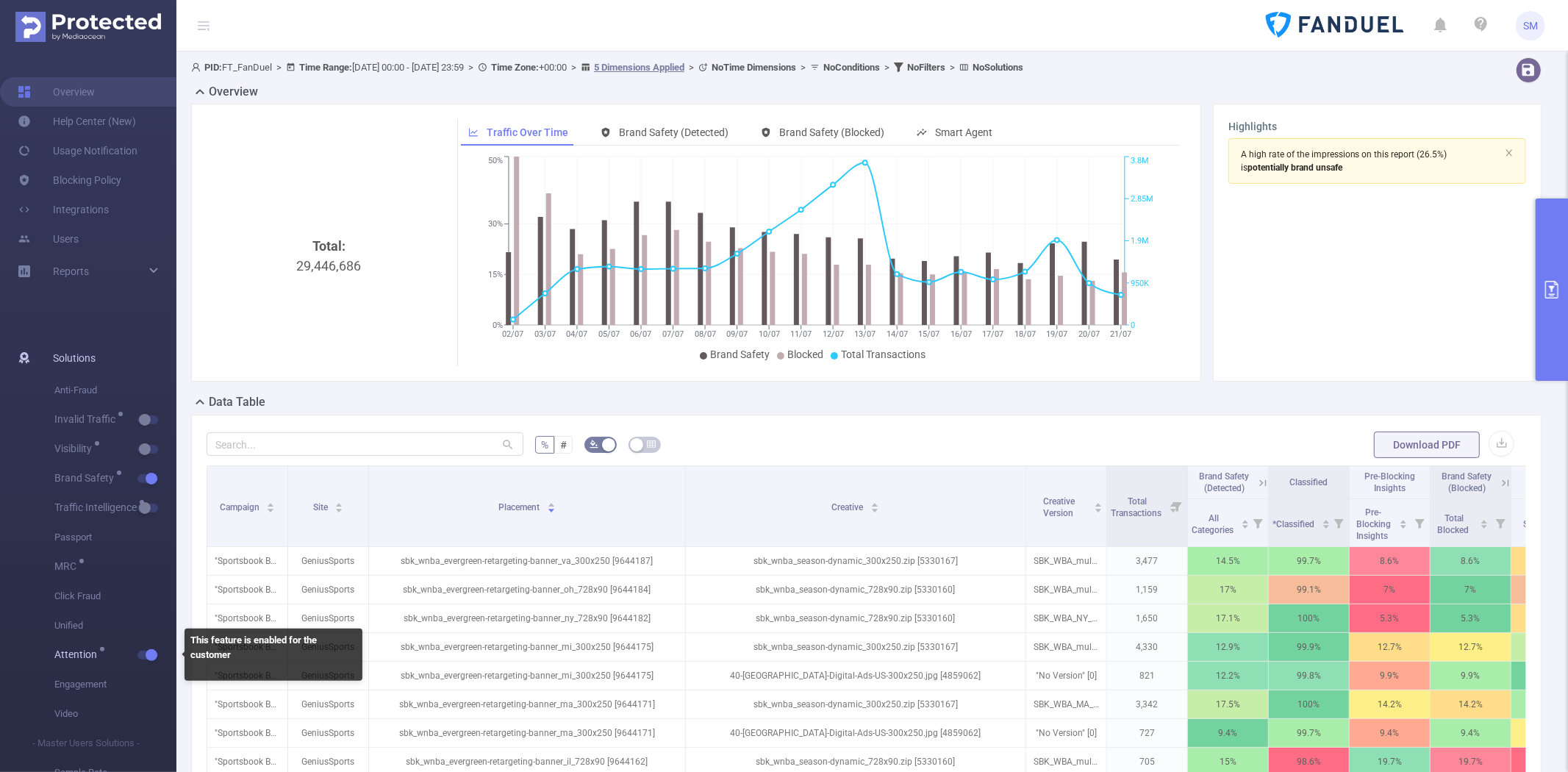
click at [151, 655] on button "button" at bounding box center [147, 654] width 20 height 9
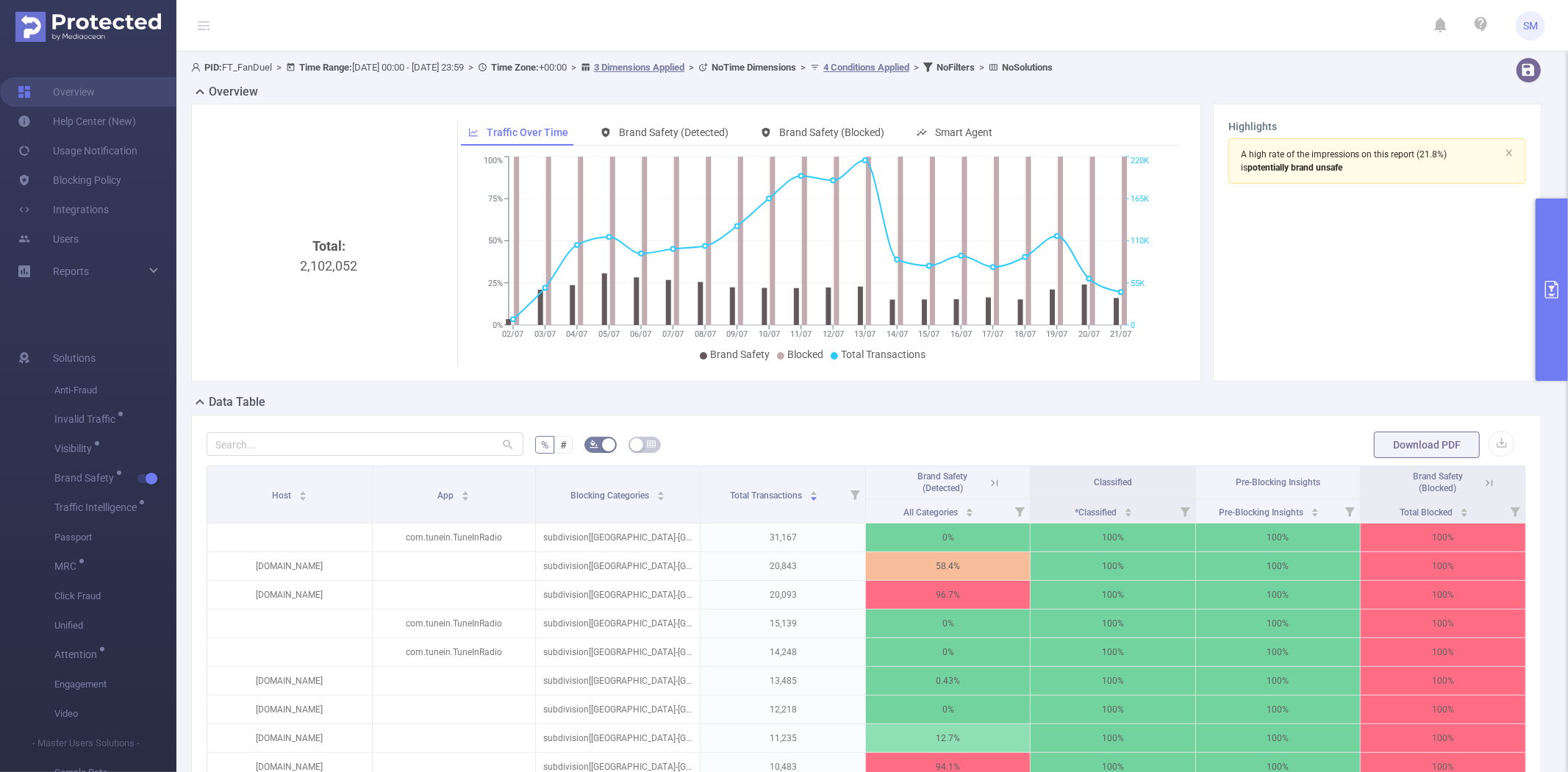
click at [1549, 240] on button "primary" at bounding box center [1553, 290] width 33 height 182
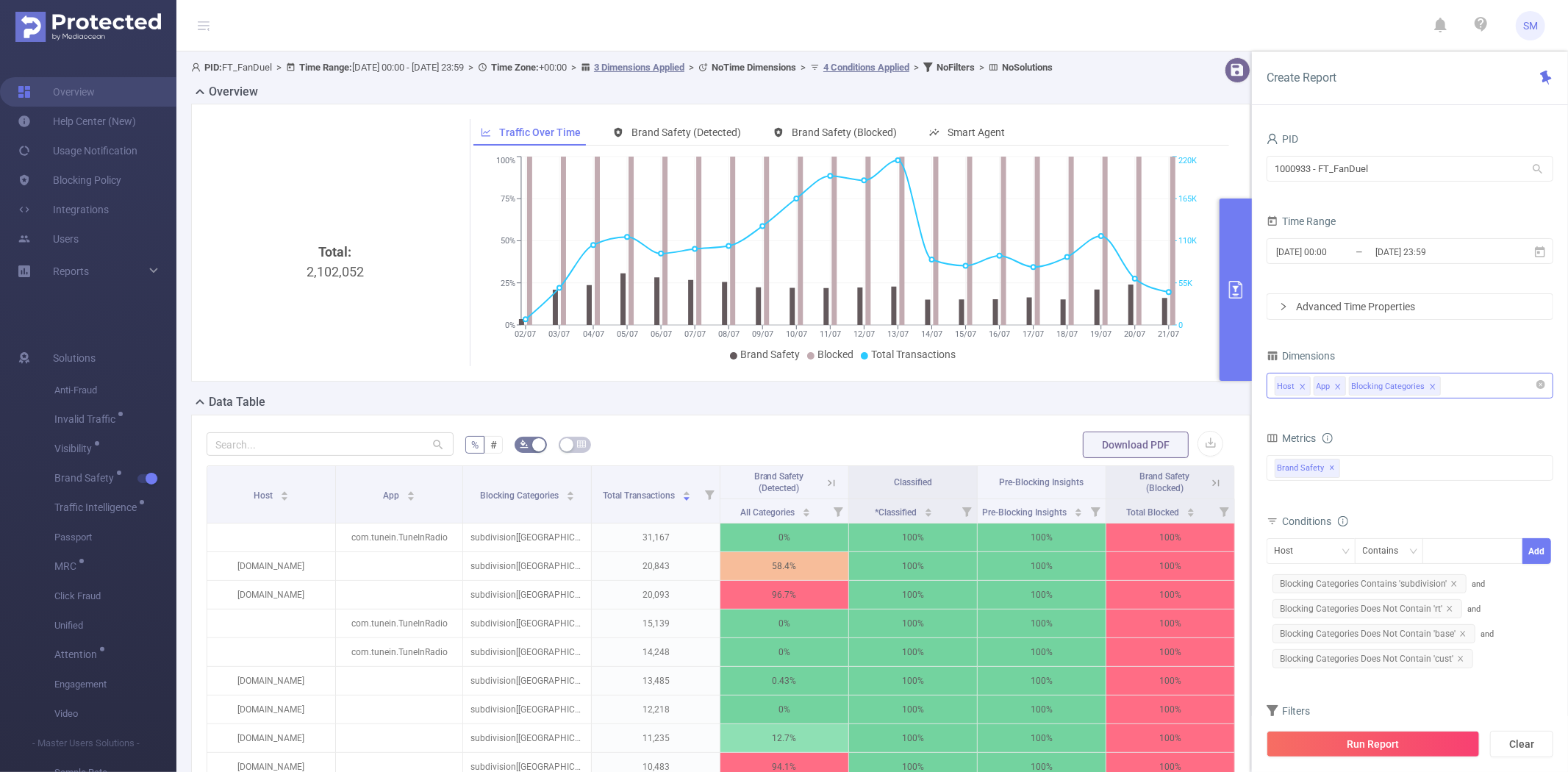
click at [1339, 387] on icon "icon: close" at bounding box center [1337, 386] width 5 height 5
click at [1300, 386] on icon "icon: close" at bounding box center [1303, 387] width 8 height 8
click at [1407, 387] on div "Blocking Categories" at bounding box center [1411, 385] width 270 height 24
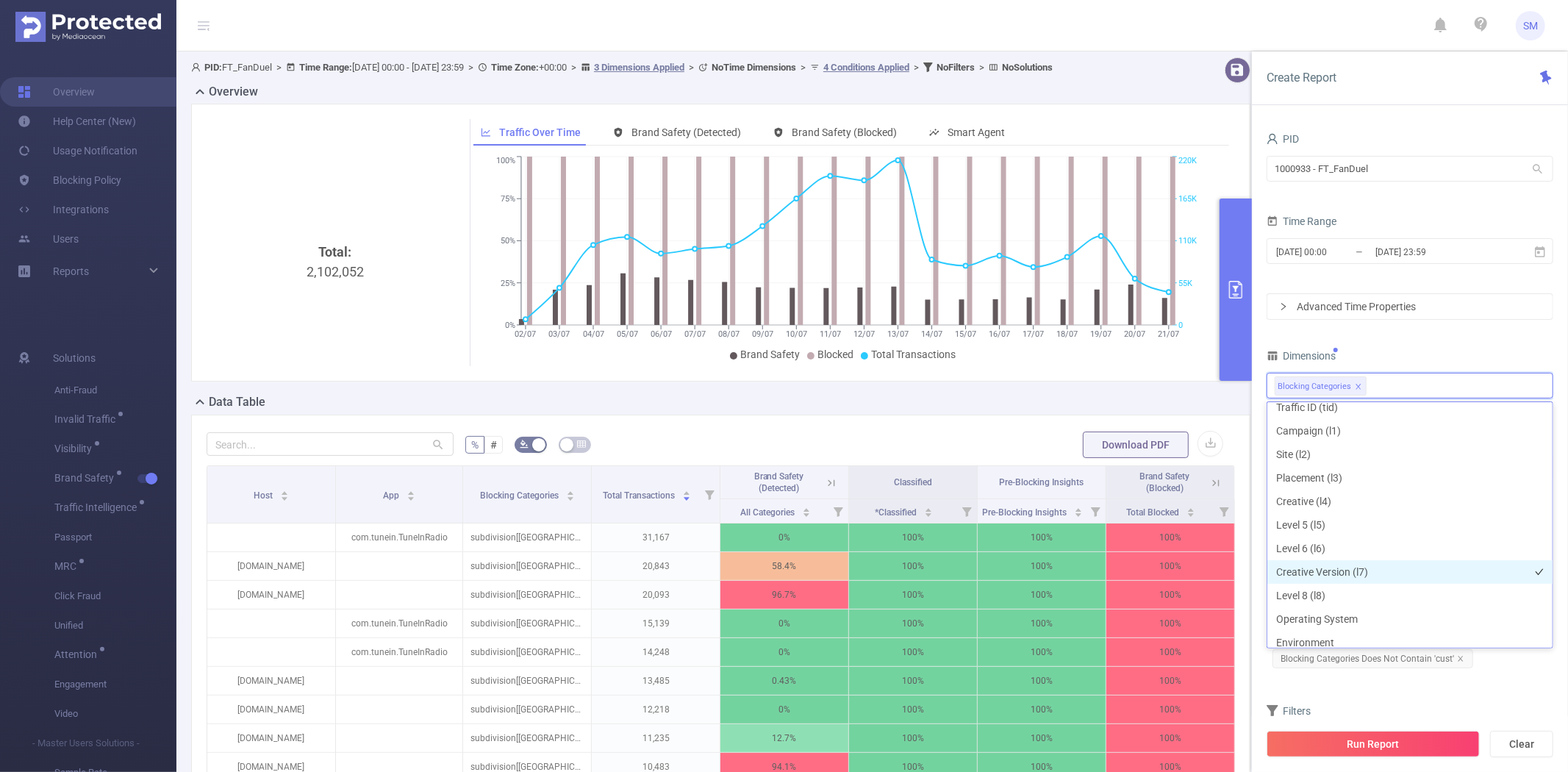
scroll to position [11, 0]
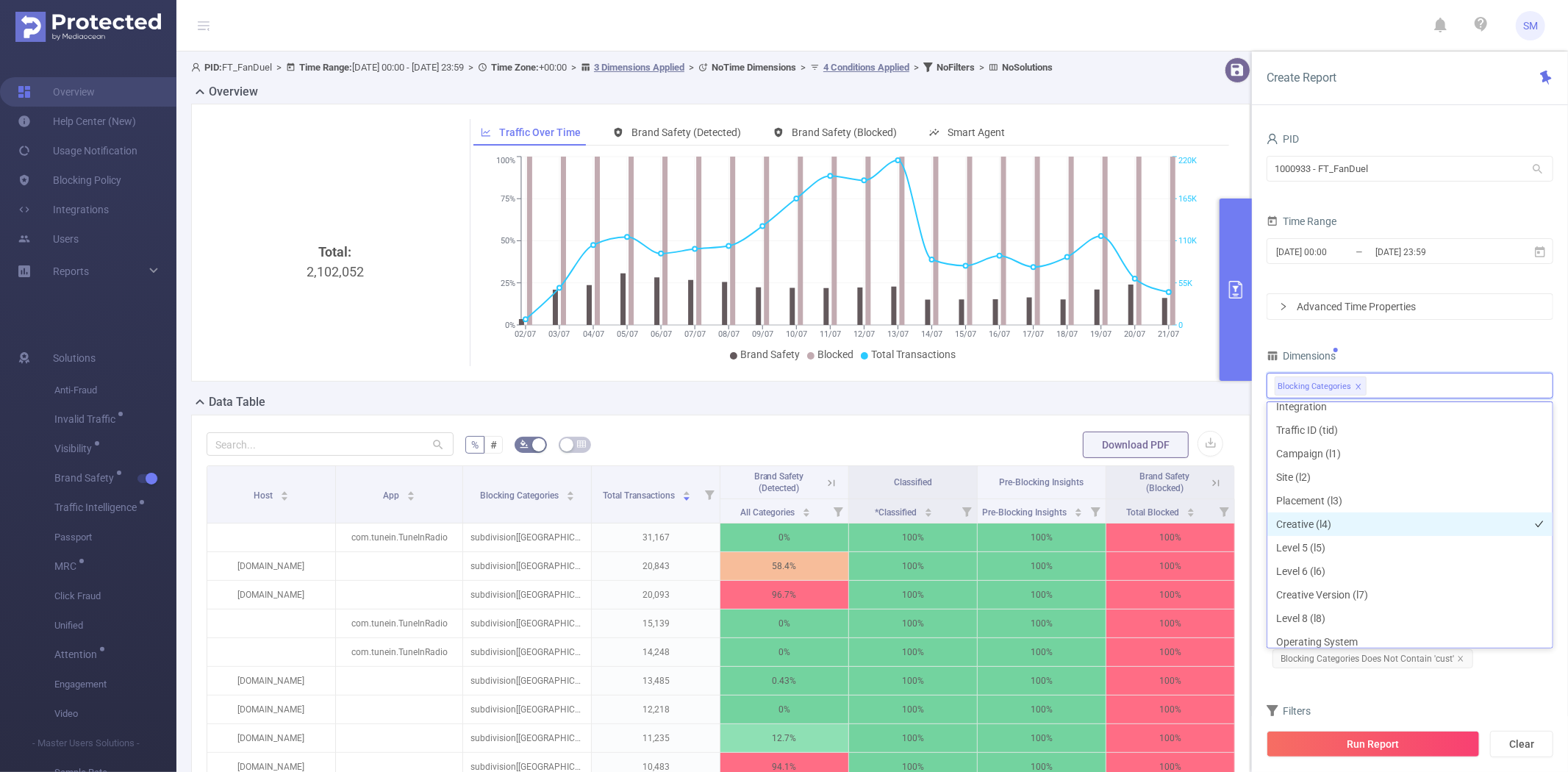
click at [1379, 526] on li "Creative (l4)" at bounding box center [1410, 524] width 285 height 23
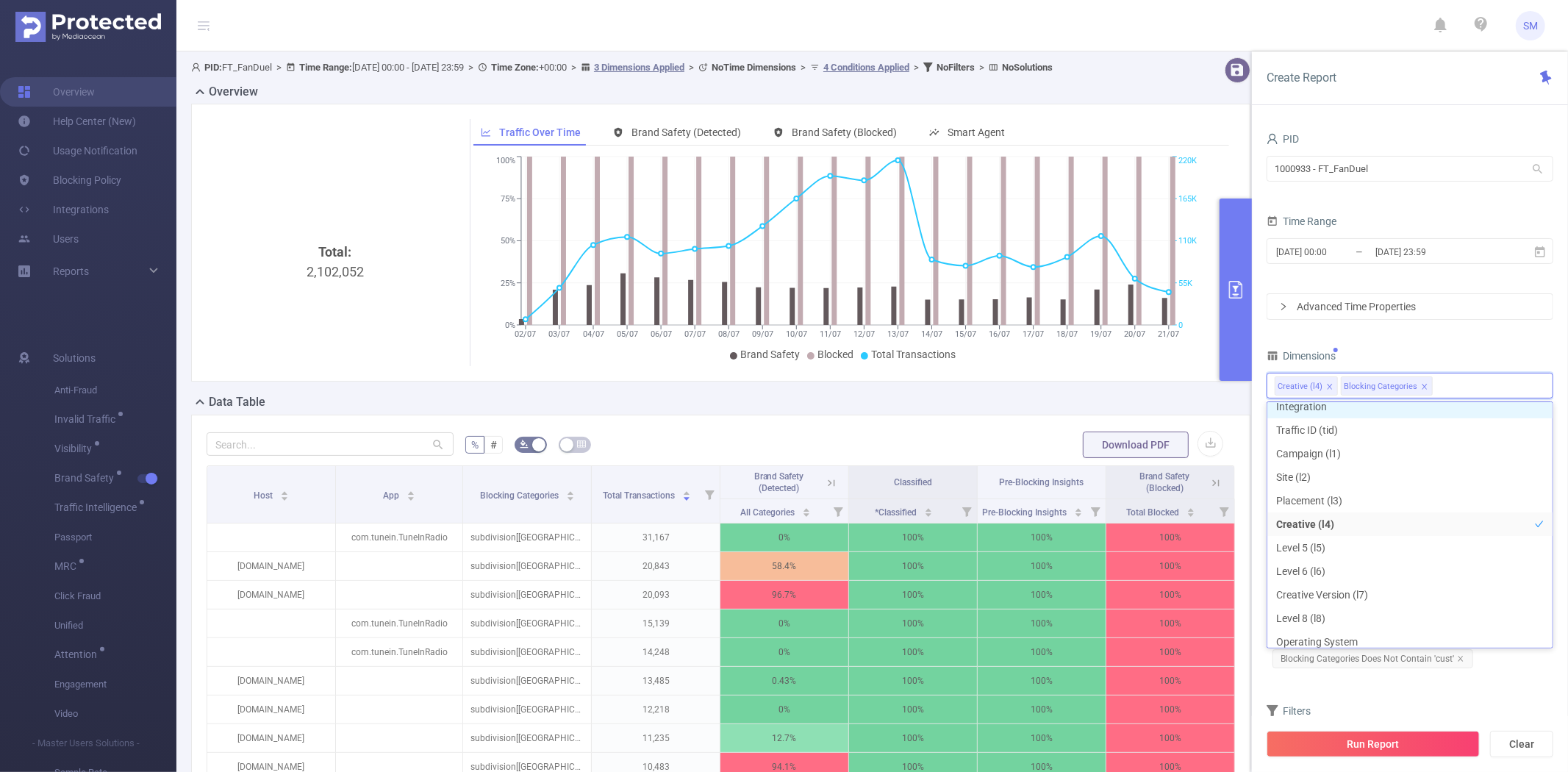
scroll to position [3, 0]
click at [1401, 341] on div "PID 1000933 - FT_FanDuel 1000933 - FT_FanDuel Time Range 2025-07-02 00:00 _ 202…" at bounding box center [1410, 450] width 287 height 644
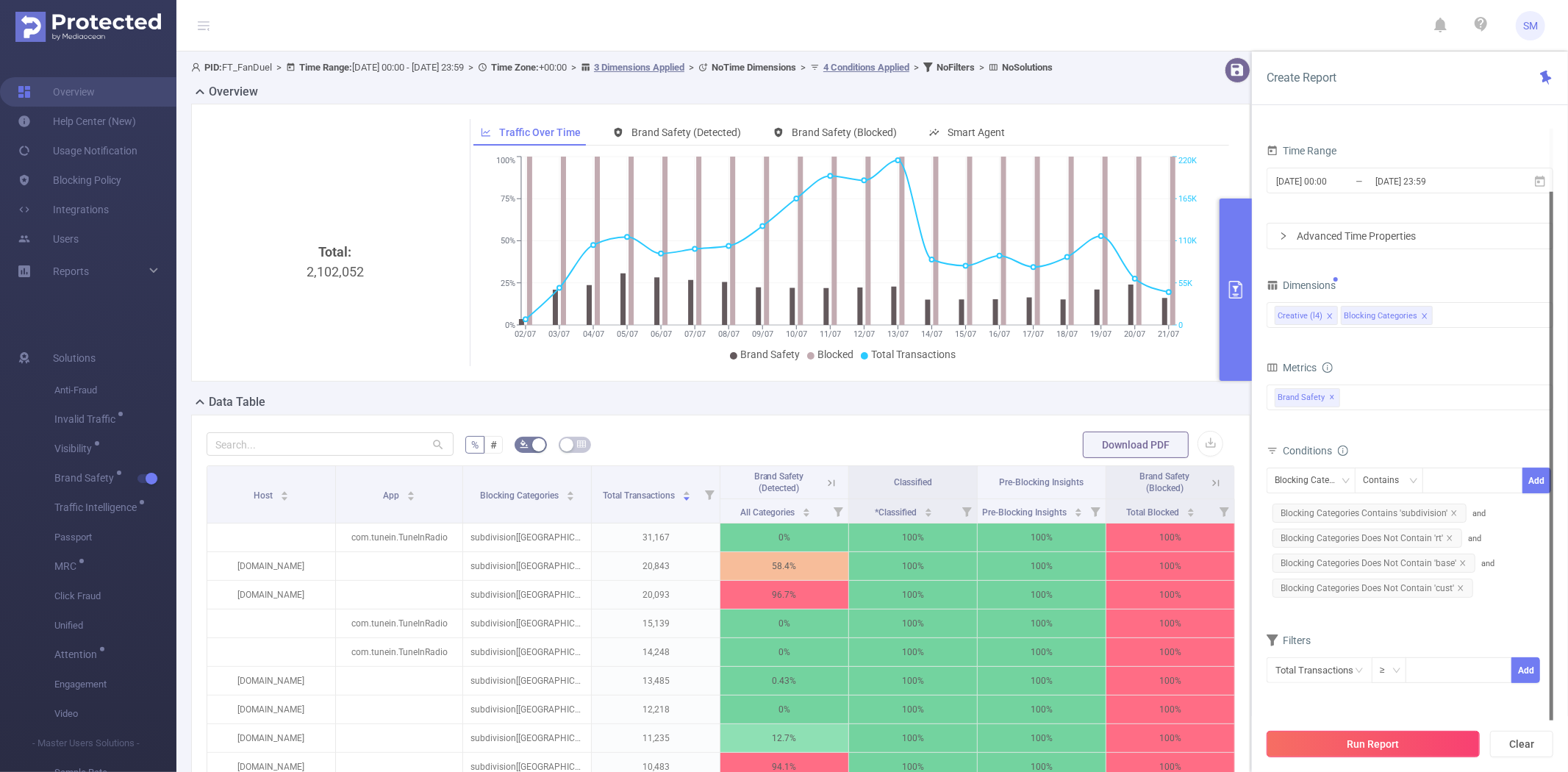
click at [1358, 744] on button "Run Report" at bounding box center [1373, 743] width 213 height 26
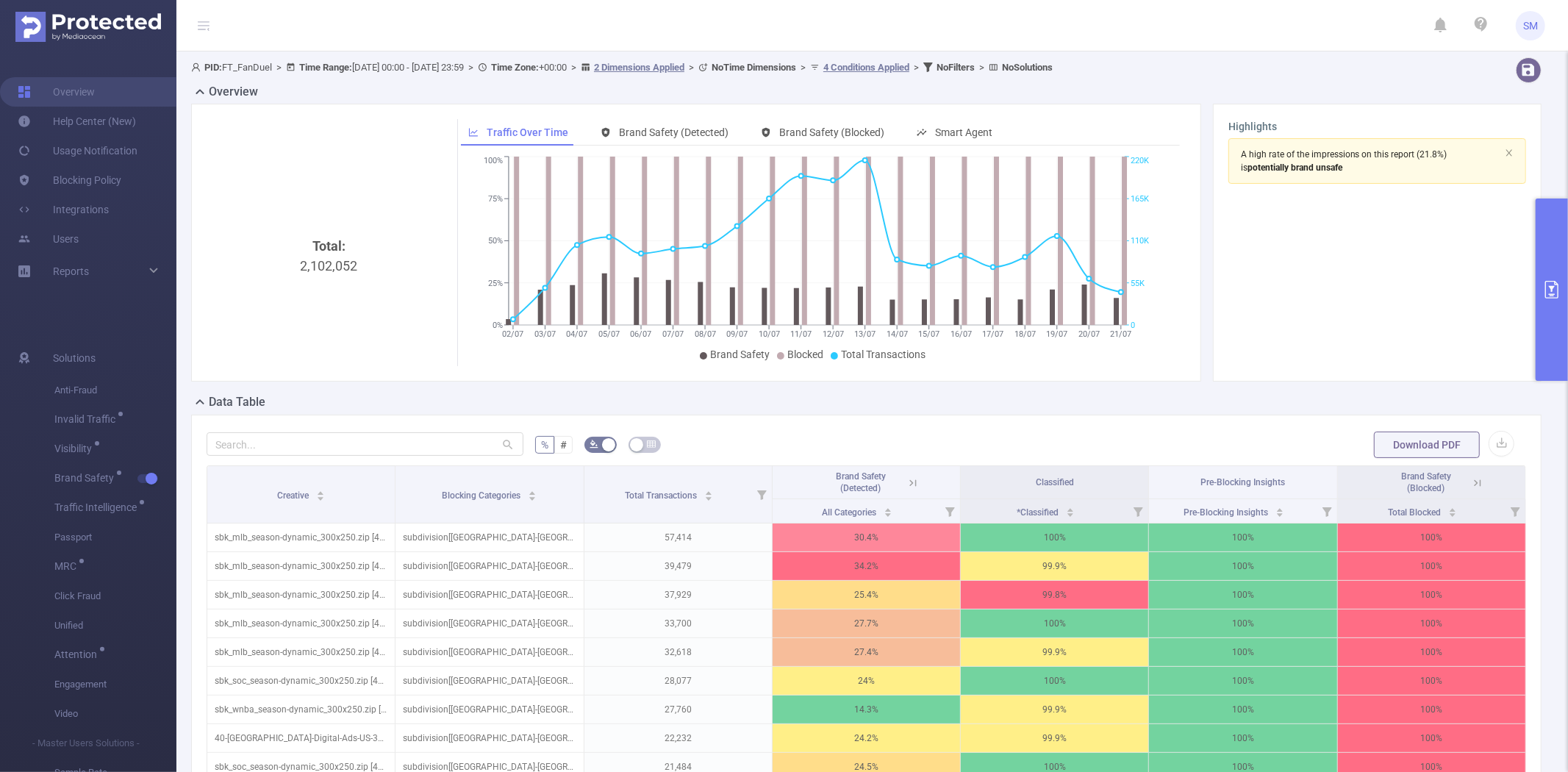
scroll to position [289, 0]
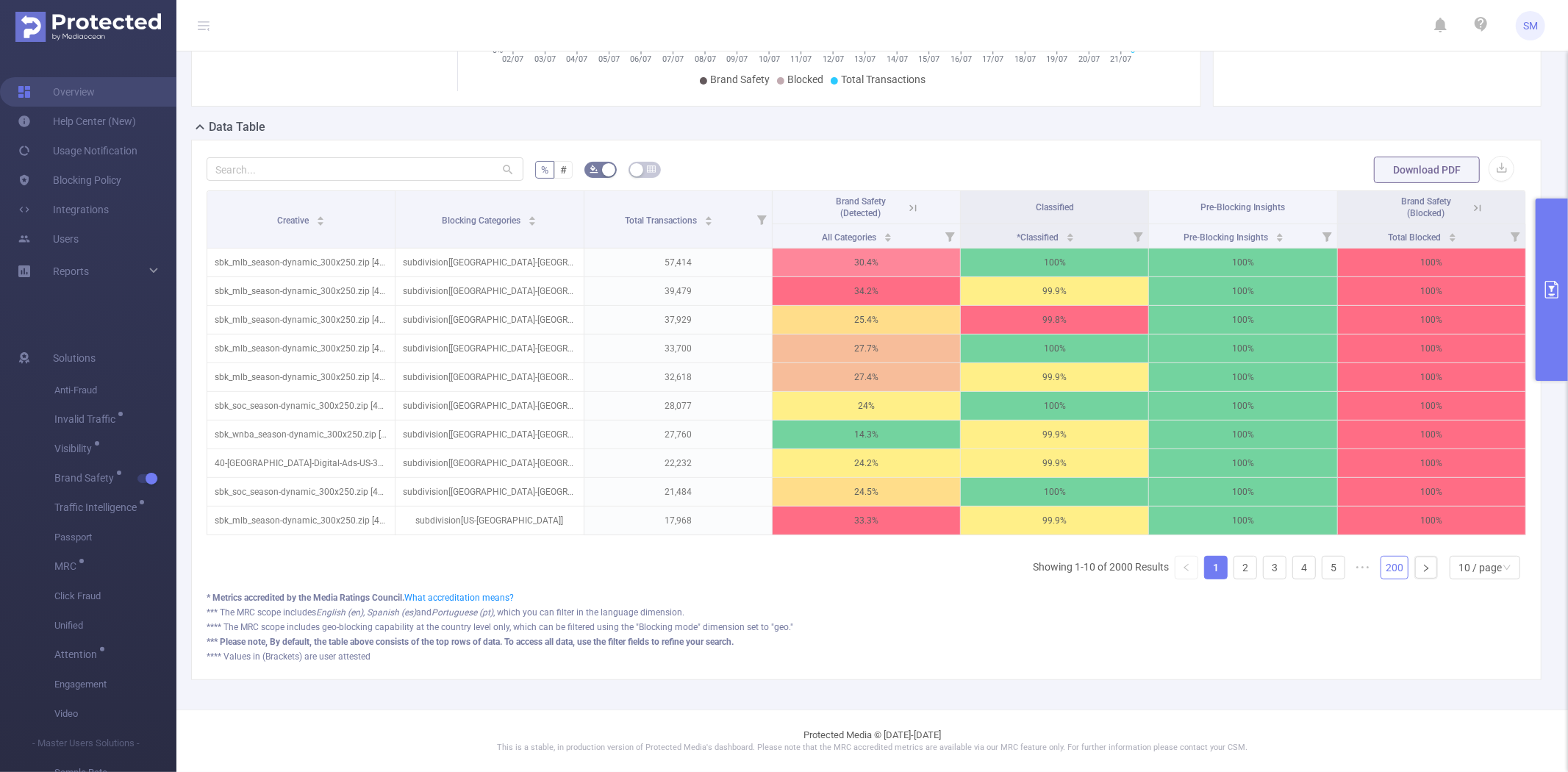
click at [1389, 568] on link "200" at bounding box center [1394, 567] width 26 height 22
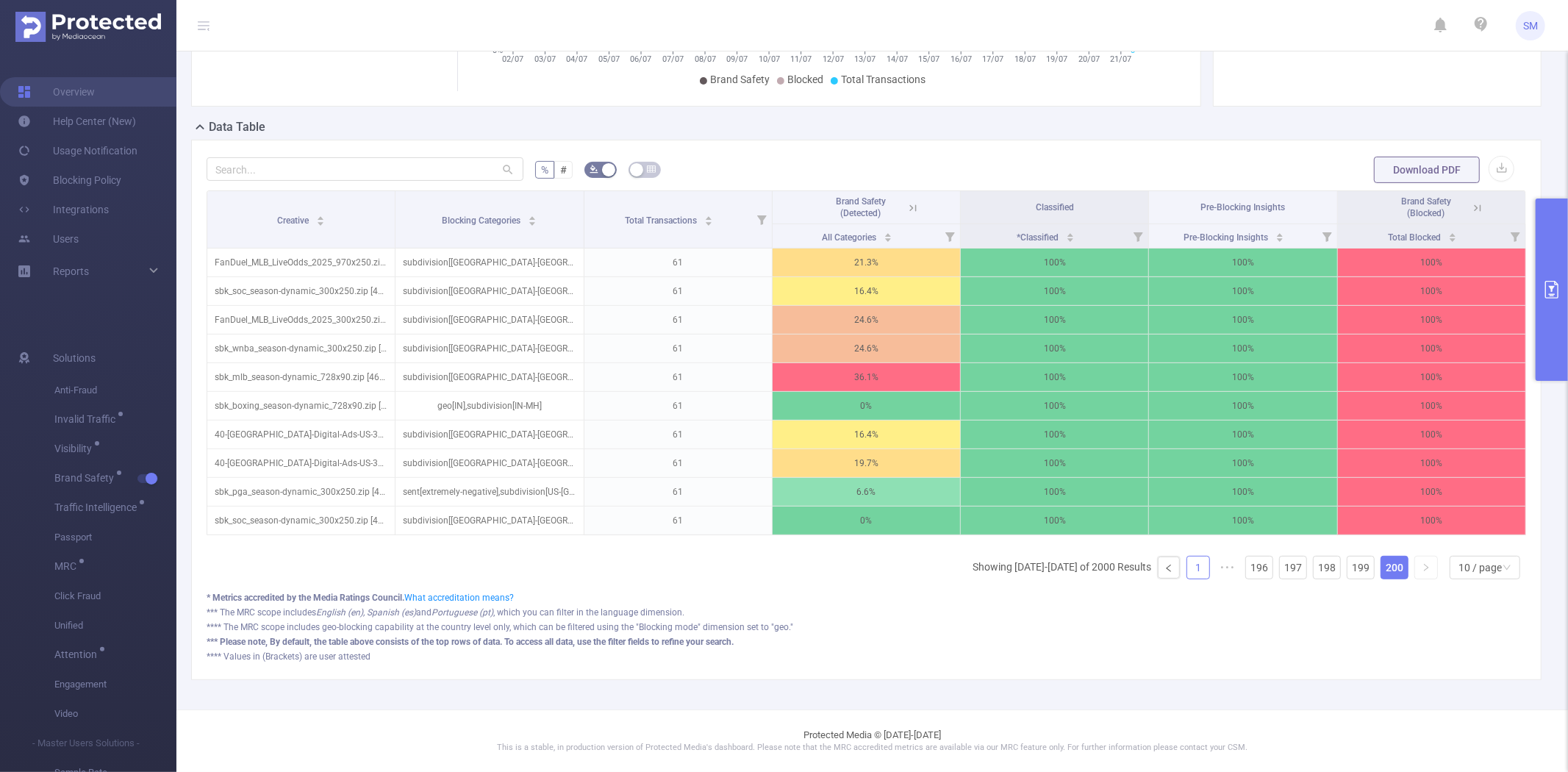
click at [1190, 563] on link "1" at bounding box center [1198, 567] width 22 height 22
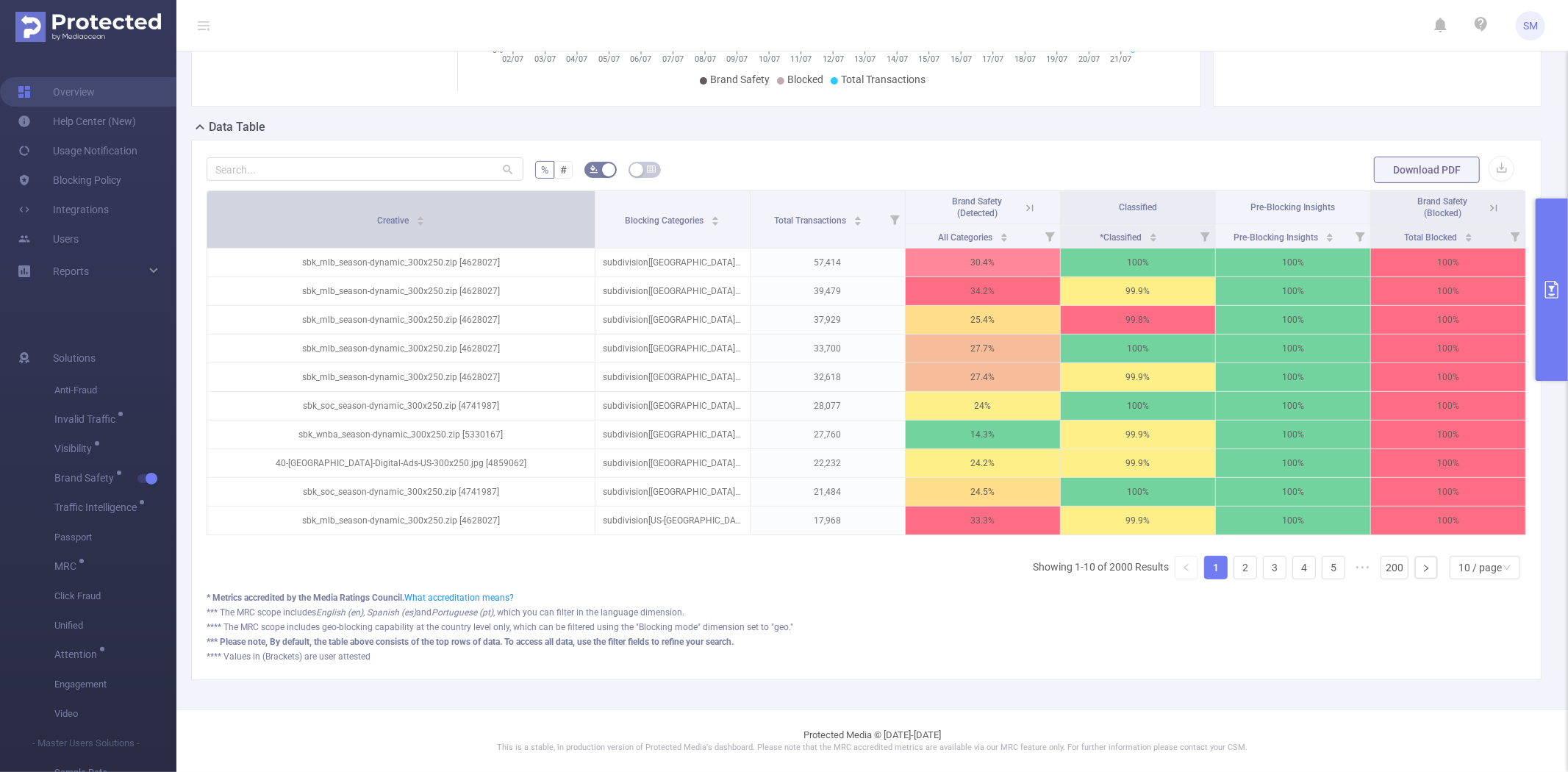
drag, startPoint x: 392, startPoint y: 194, endPoint x: 514, endPoint y: 193, distance: 122.0
click at [514, 193] on th "Creative" at bounding box center [402, 219] width 388 height 57
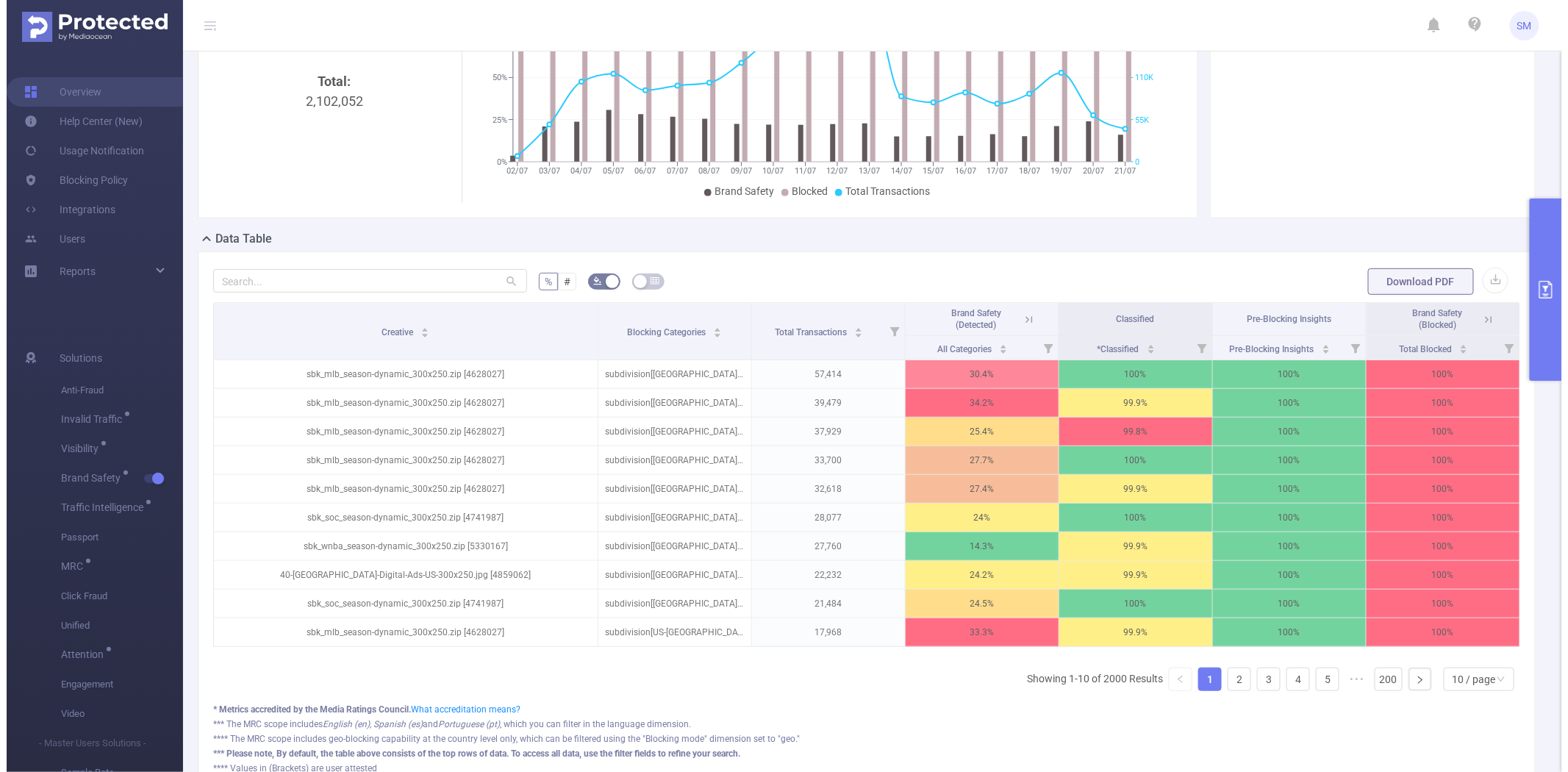
scroll to position [163, 0]
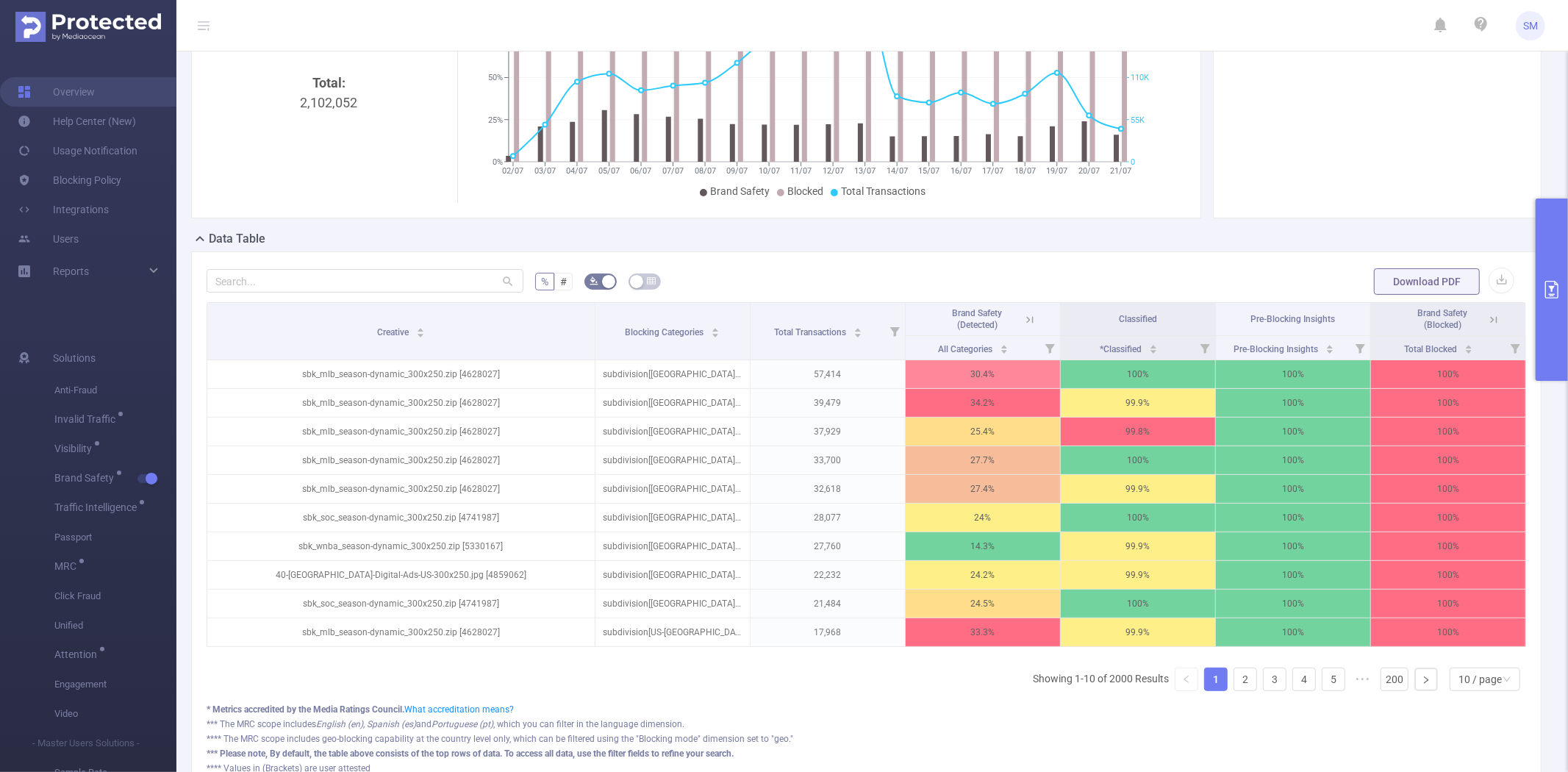
click at [766, 262] on div "% # Download PDF Creative Blocking Categories Total Transactions Brand Safety (…" at bounding box center [866, 521] width 1351 height 540
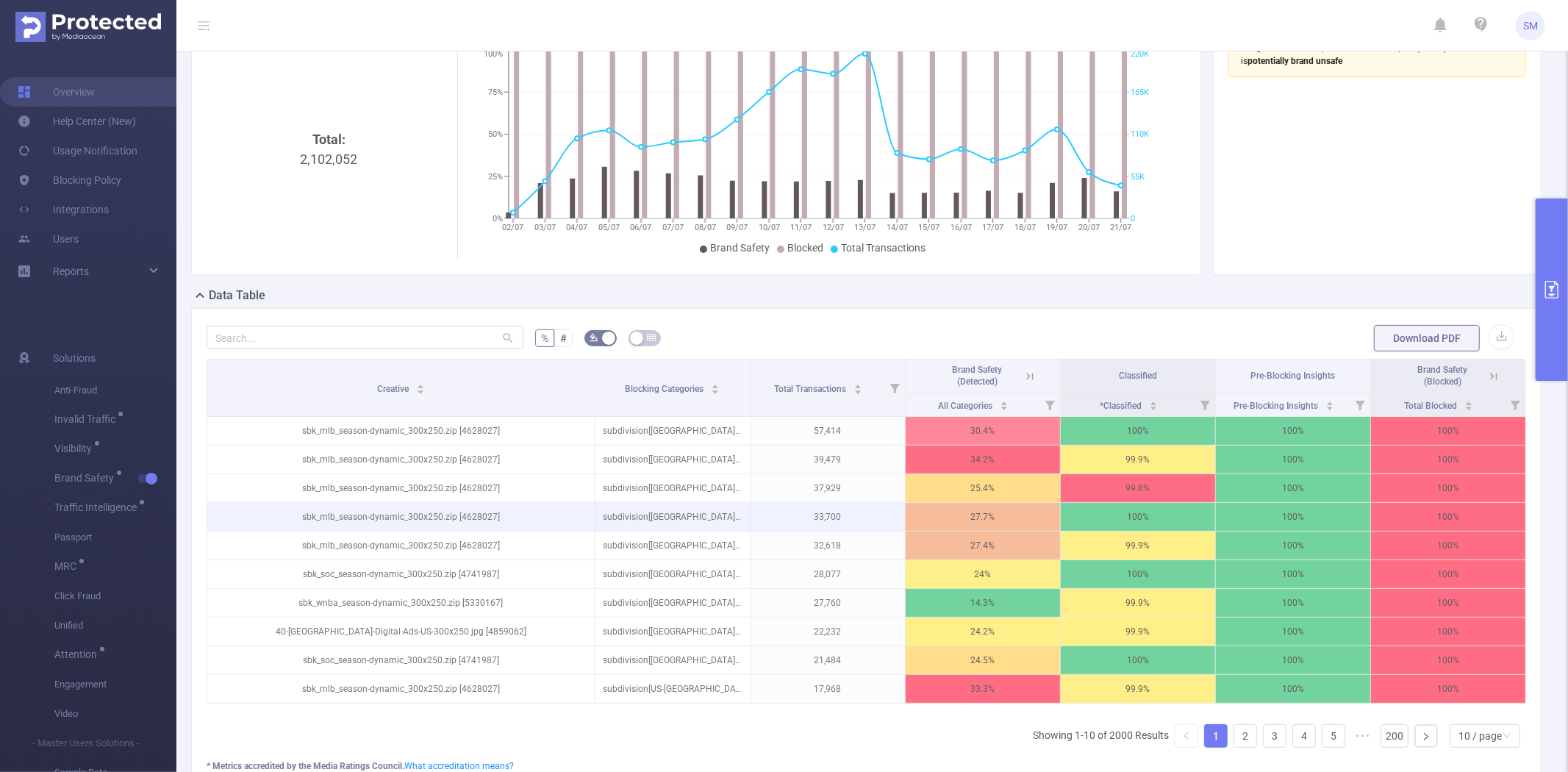
scroll to position [0, 0]
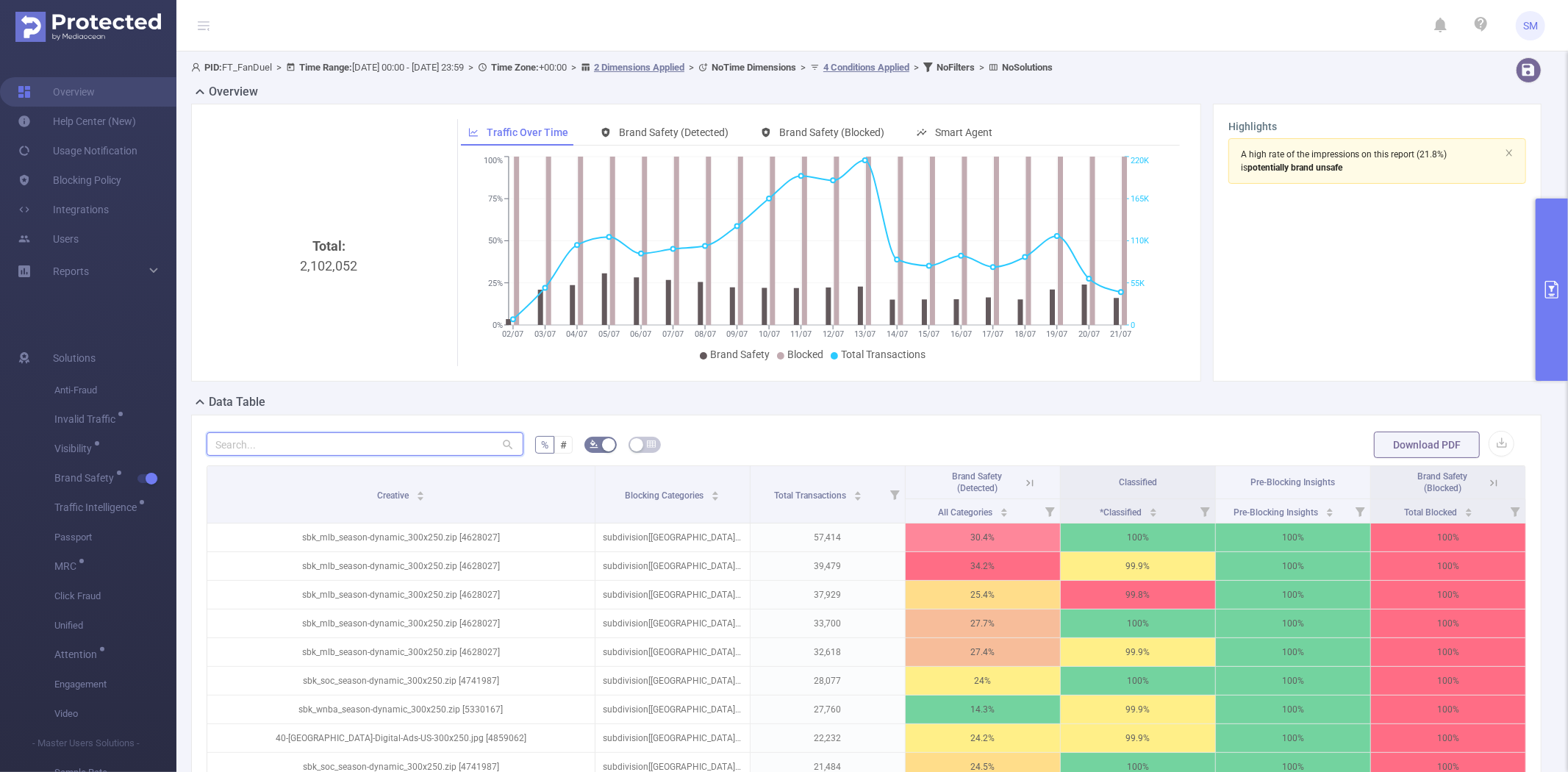
click at [324, 446] on input "text" at bounding box center [365, 444] width 317 height 23
paste input "sbk_mlb_evergreen-prospecting-banner_ny_300x250 (646101551)"
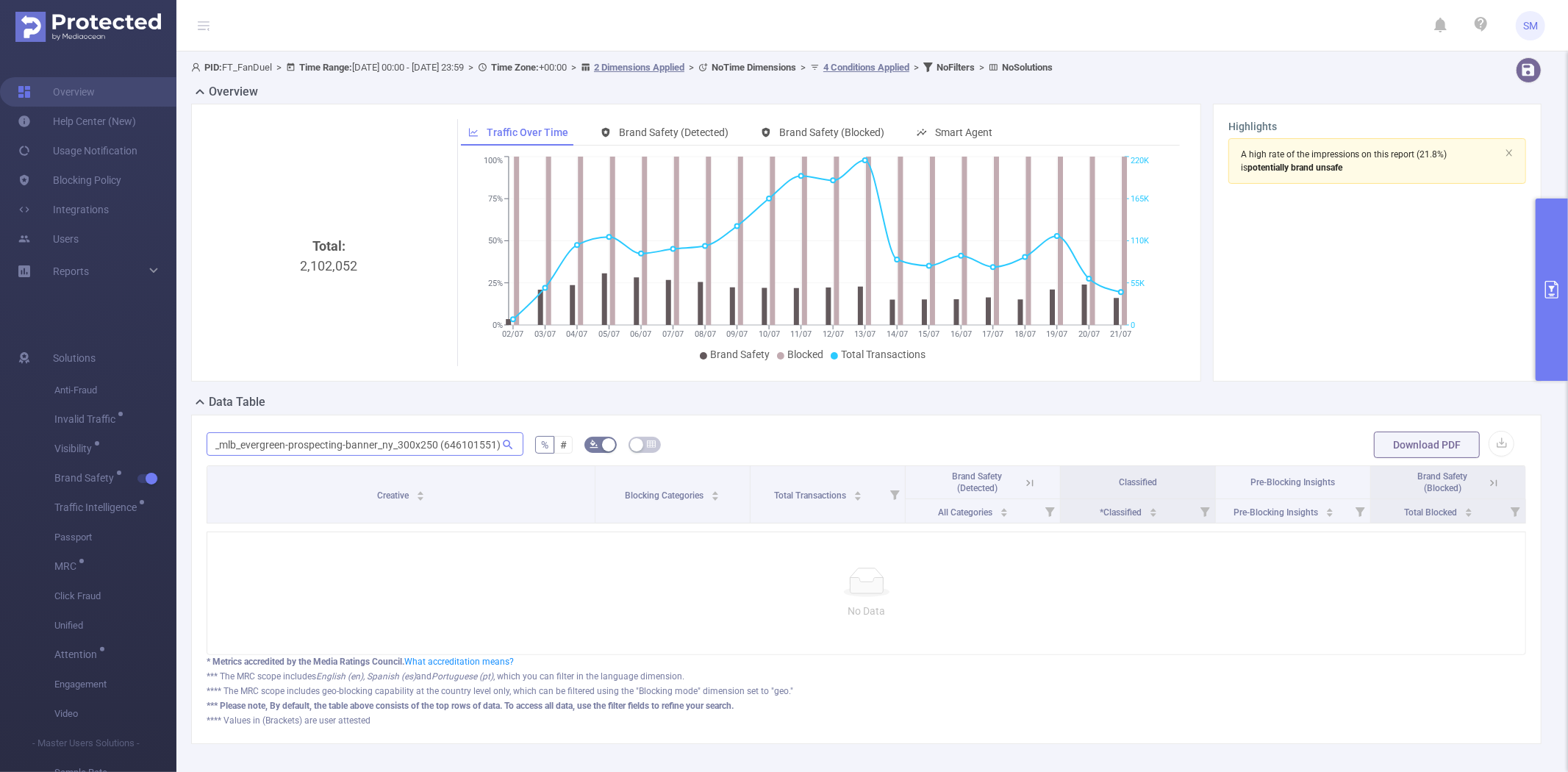
scroll to position [0, 18]
drag, startPoint x: 498, startPoint y: 446, endPoint x: 452, endPoint y: 446, distance: 46.0
click at [452, 446] on span "sbk_mlb_evergreen-prospecting-banner_ny_300x250 (646101551)" at bounding box center [365, 444] width 317 height 23
drag, startPoint x: 436, startPoint y: 445, endPoint x: 538, endPoint y: 444, distance: 102.0
click at [538, 444] on form "sbk_mlb_evergreen-prospecting-banner_ny_300x250 (646101551) % # Download PDF" at bounding box center [866, 445] width 1320 height 29
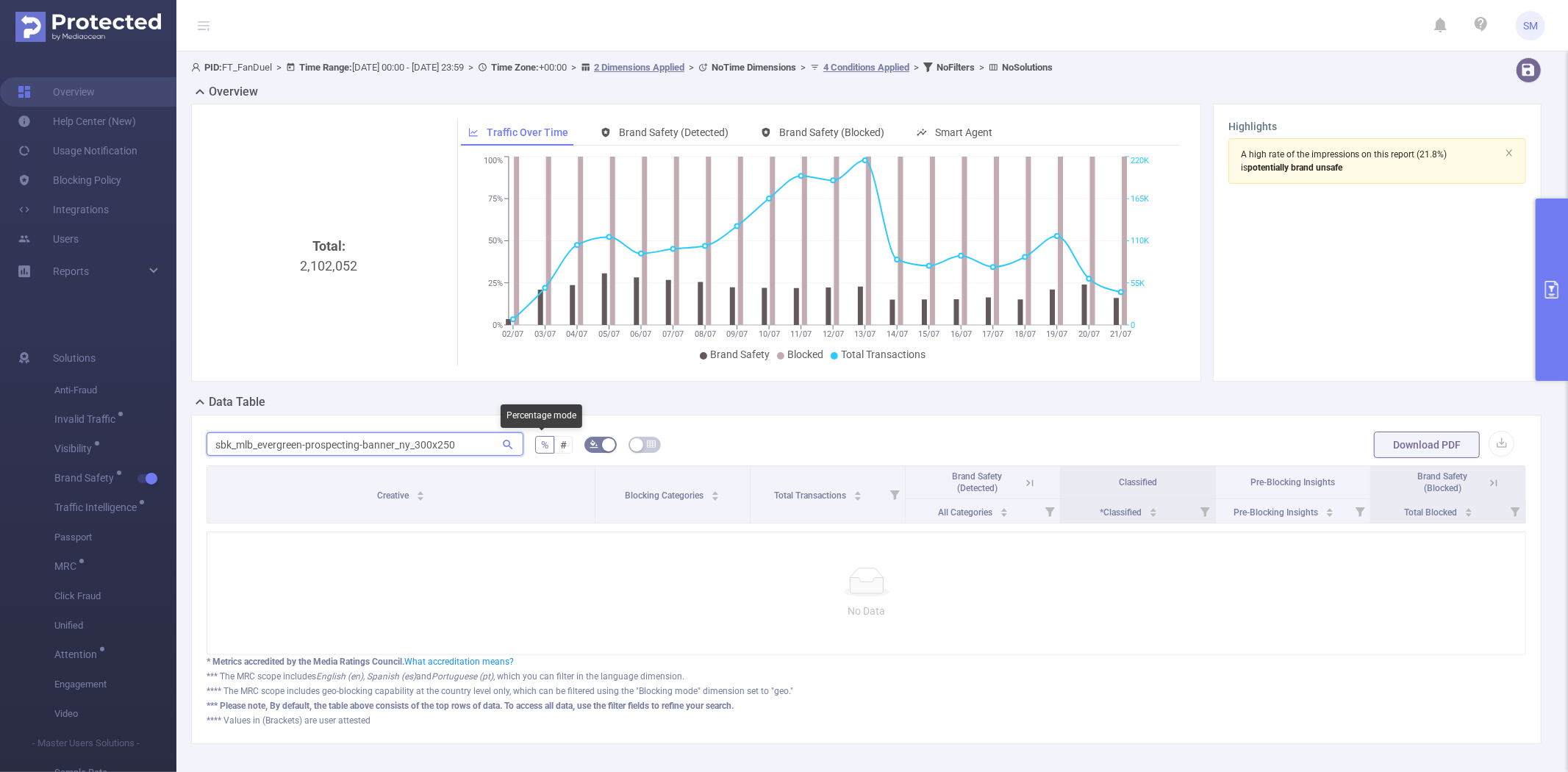
scroll to position [0, 0]
type input "sbk_mlb_evergreen-prospecting-banner_ny_300x250"
click at [438, 391] on div "Total: 2,102,052 Traffic Over Time Brand Safety (Detected) Brand Safety (Blocke…" at bounding box center [866, 248] width 1362 height 290
drag, startPoint x: 459, startPoint y: 442, endPoint x: 140, endPoint y: 437, distance: 319.0
click at [141, 437] on section "Overview Help Center (New) Usage Notification Blocking Policy Integrations User…" at bounding box center [784, 386] width 1568 height 772
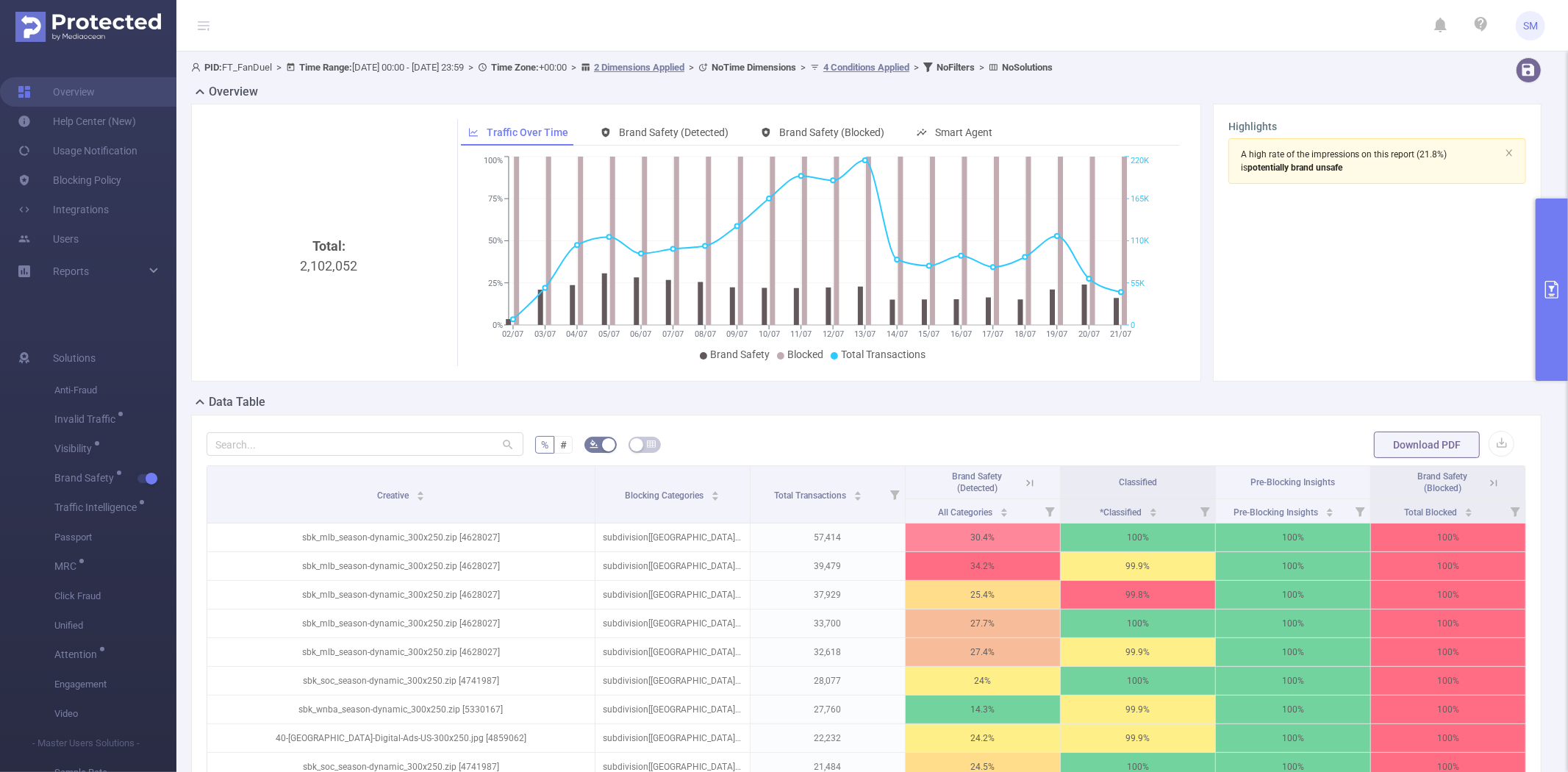
click at [457, 402] on div "Data Table" at bounding box center [872, 402] width 1362 height 20
click at [1542, 238] on button "primary" at bounding box center [1553, 290] width 33 height 182
